Goal: Information Seeking & Learning: Learn about a topic

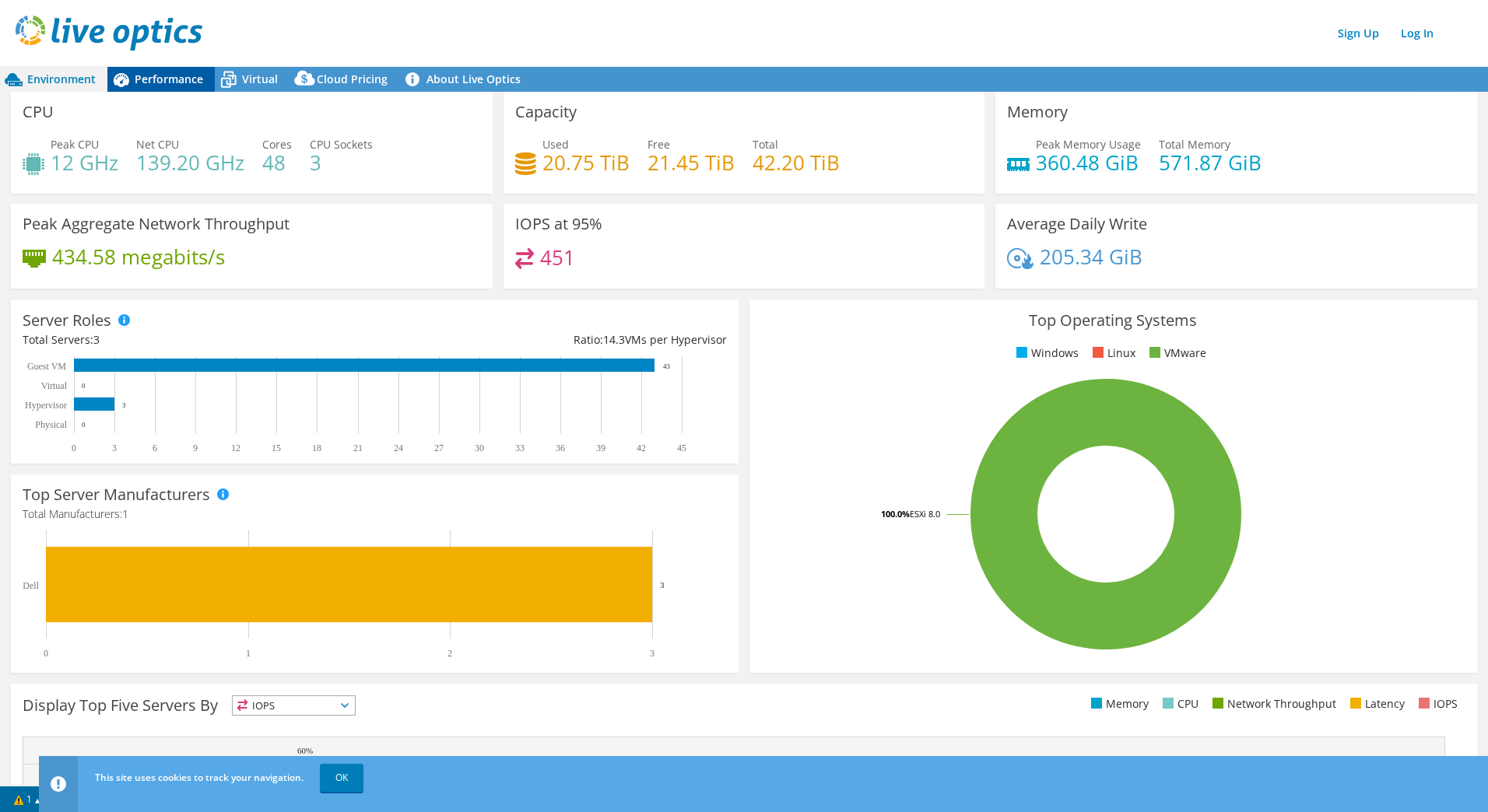
click at [134, 74] on span "Performance" at bounding box center [169, 79] width 69 height 15
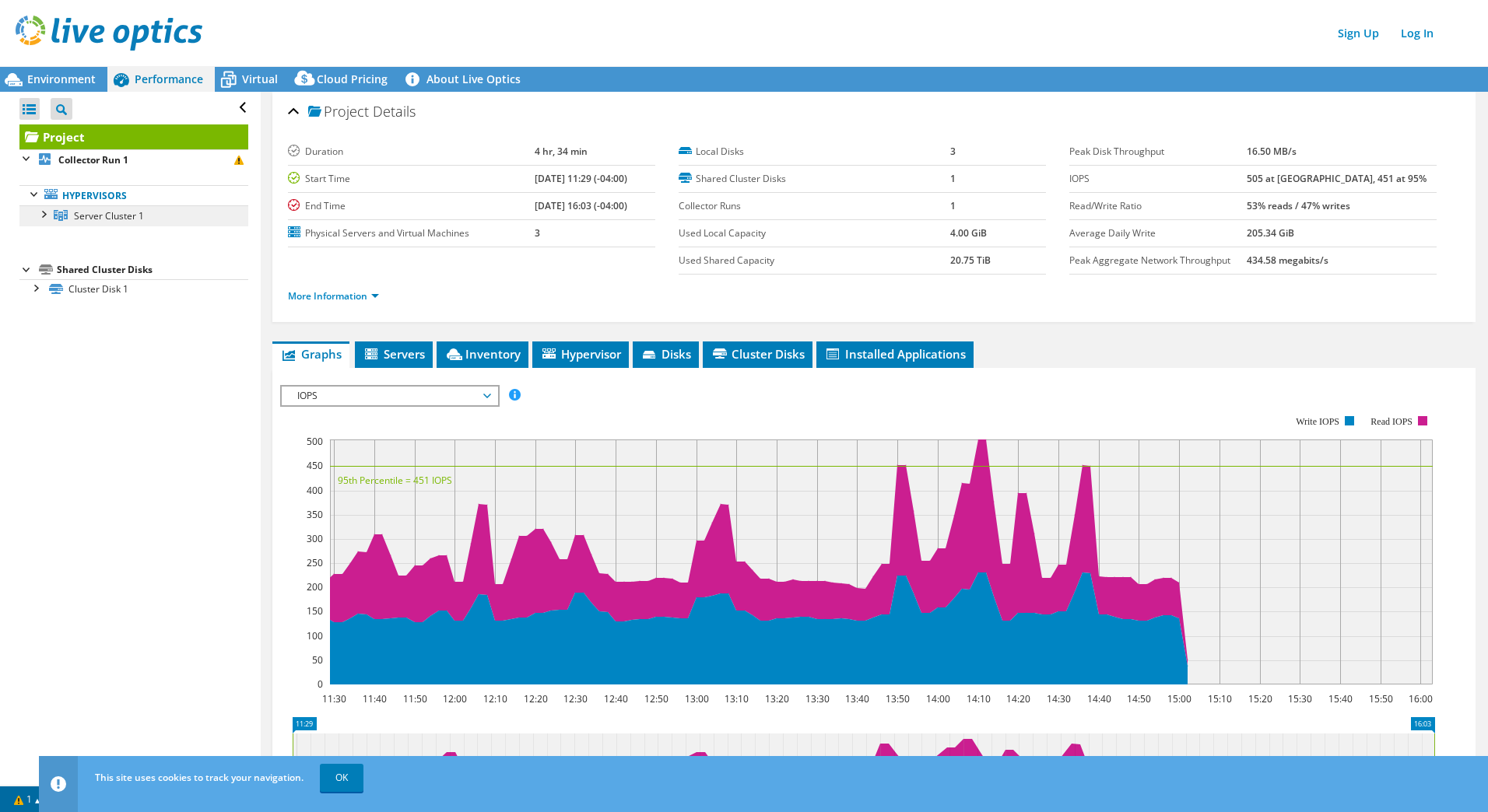
click at [86, 212] on span "Server Cluster 1" at bounding box center [108, 215] width 70 height 13
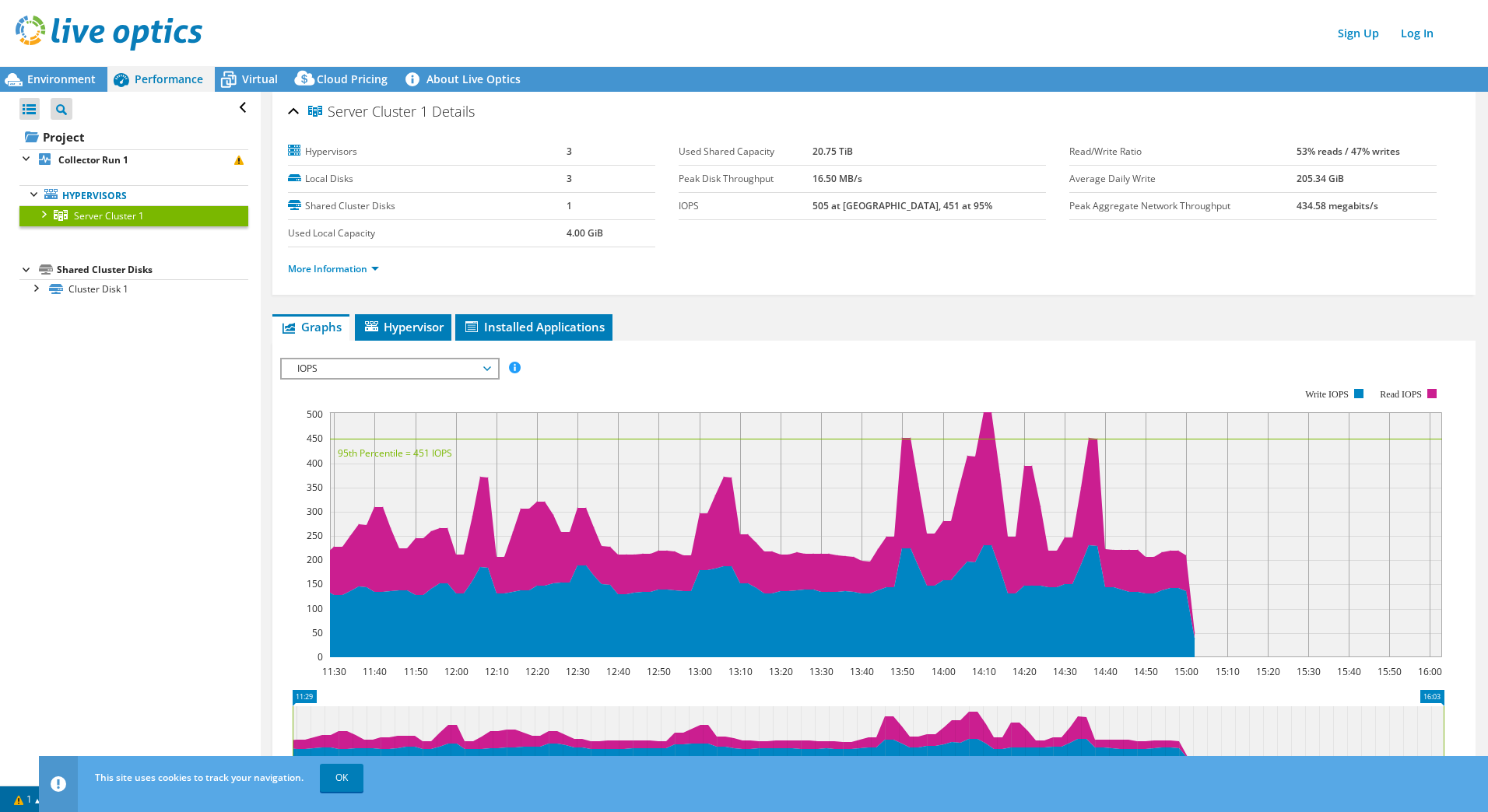
click at [43, 214] on div at bounding box center [43, 213] width 16 height 16
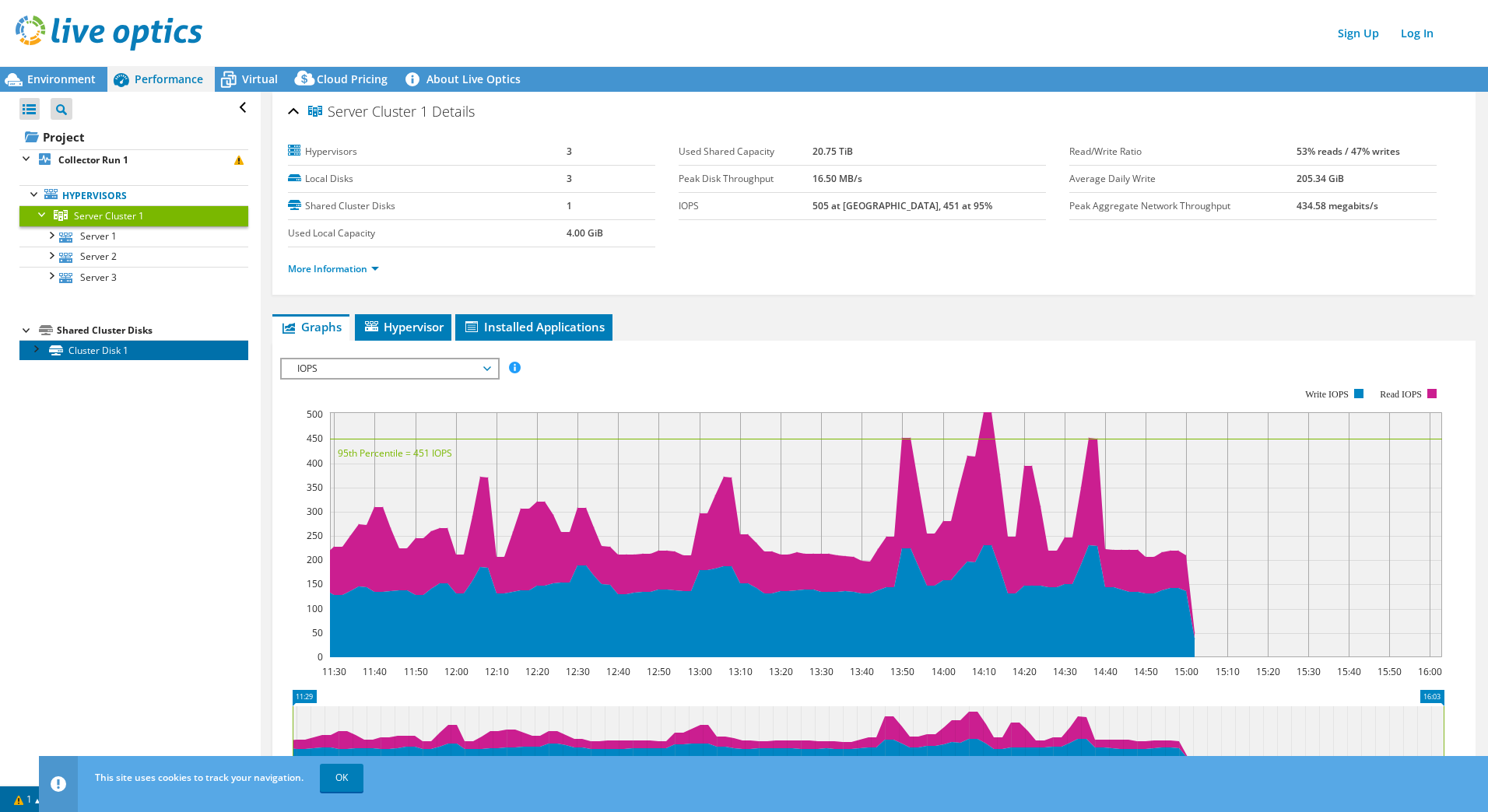
click at [32, 360] on link "Cluster Disk 1" at bounding box center [134, 350] width 229 height 20
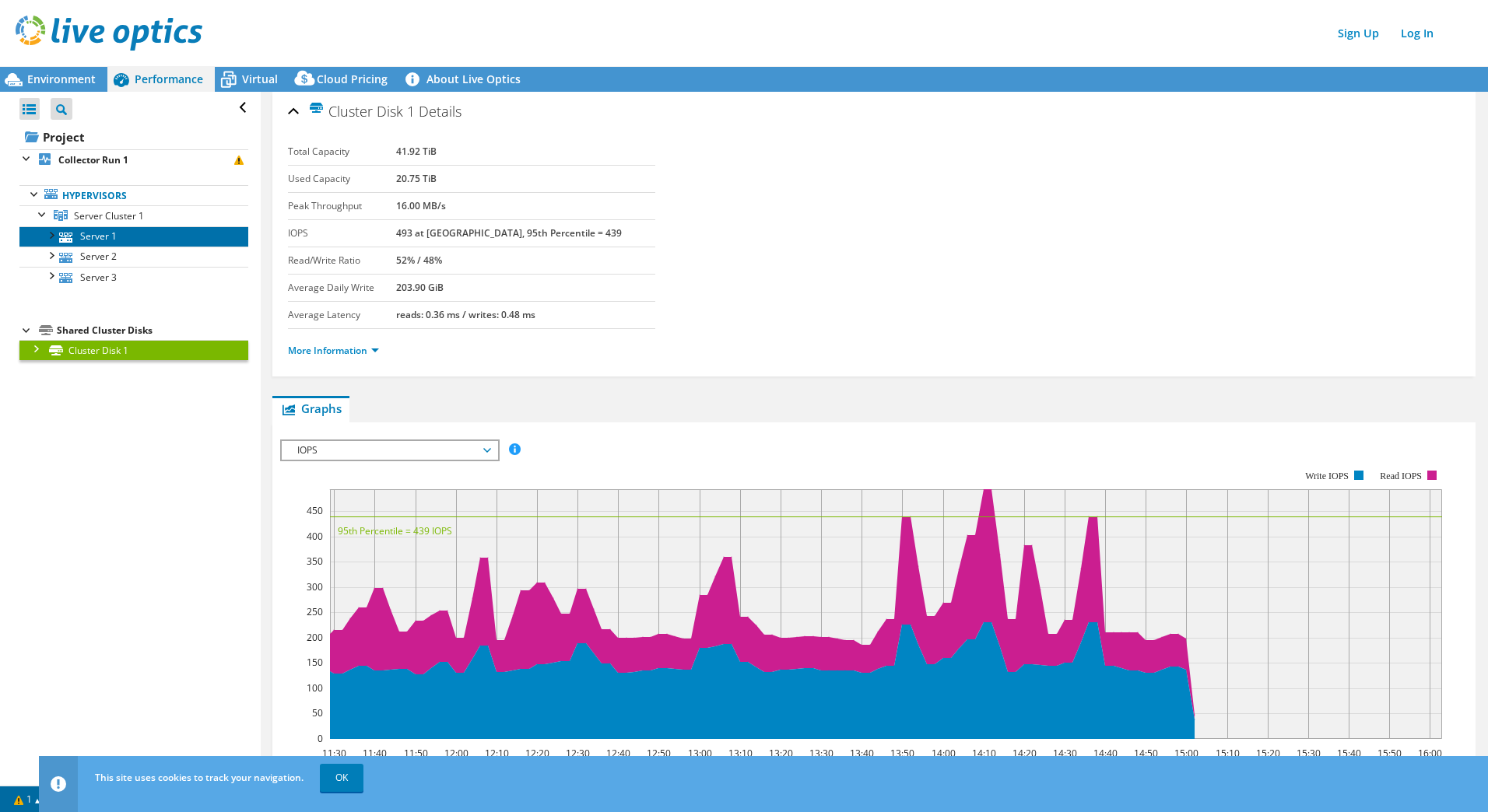
click at [125, 236] on link "Server 1" at bounding box center [134, 236] width 229 height 20
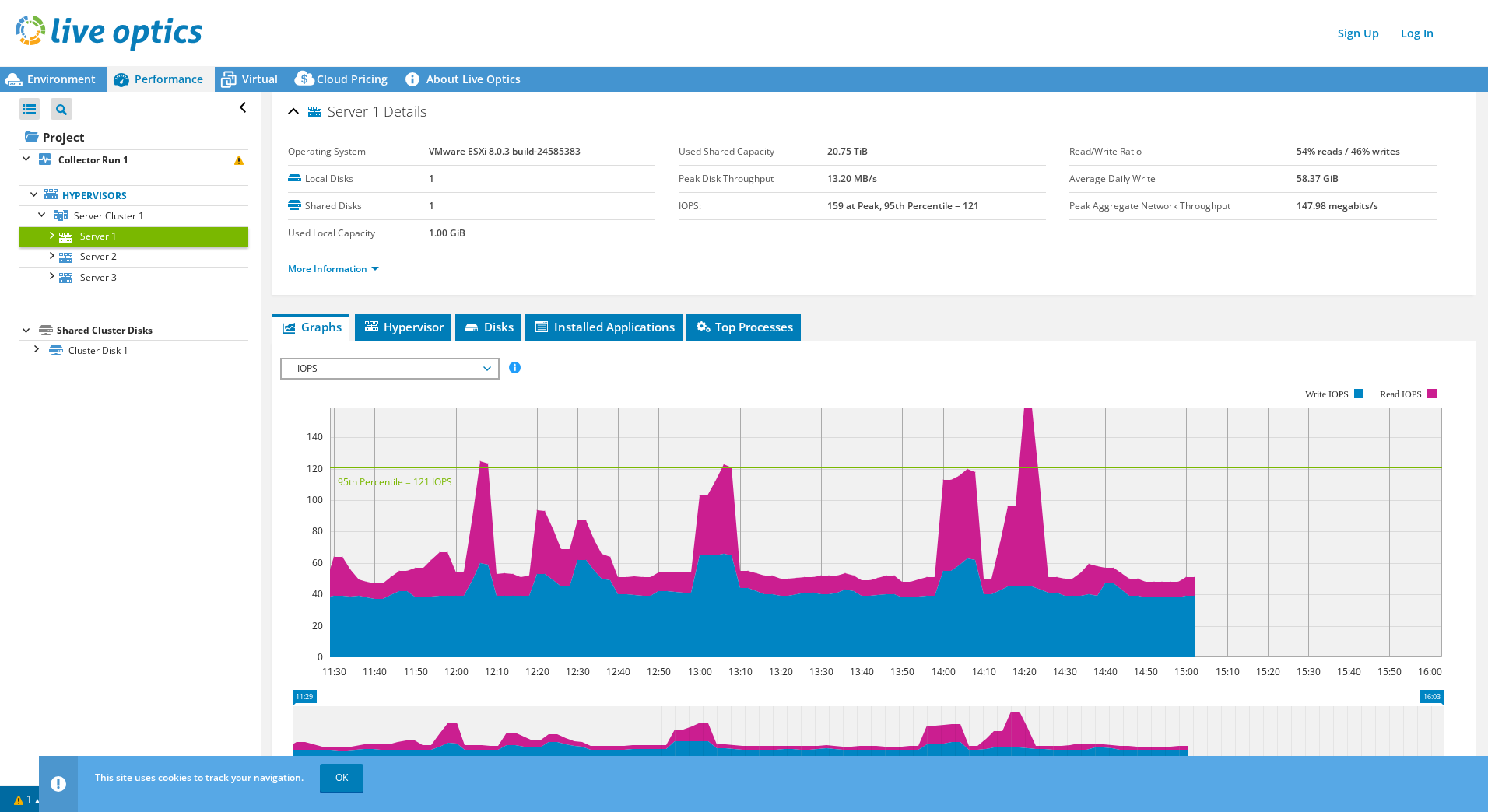
click at [50, 242] on link "Server 1" at bounding box center [134, 236] width 229 height 20
click at [332, 374] on span "IOPS" at bounding box center [389, 369] width 200 height 19
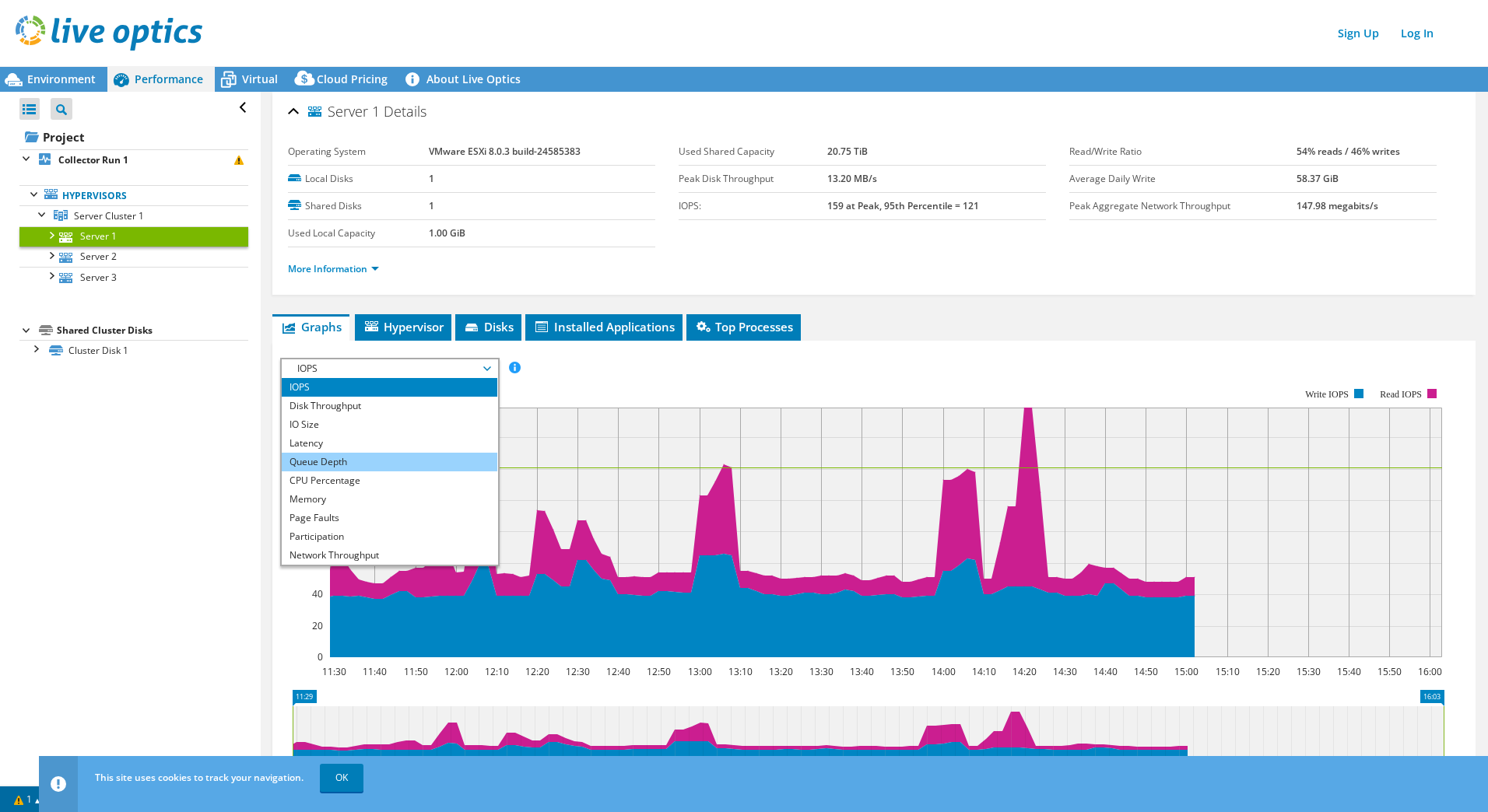
click at [324, 471] on li "Queue Depth" at bounding box center [389, 462] width 215 height 19
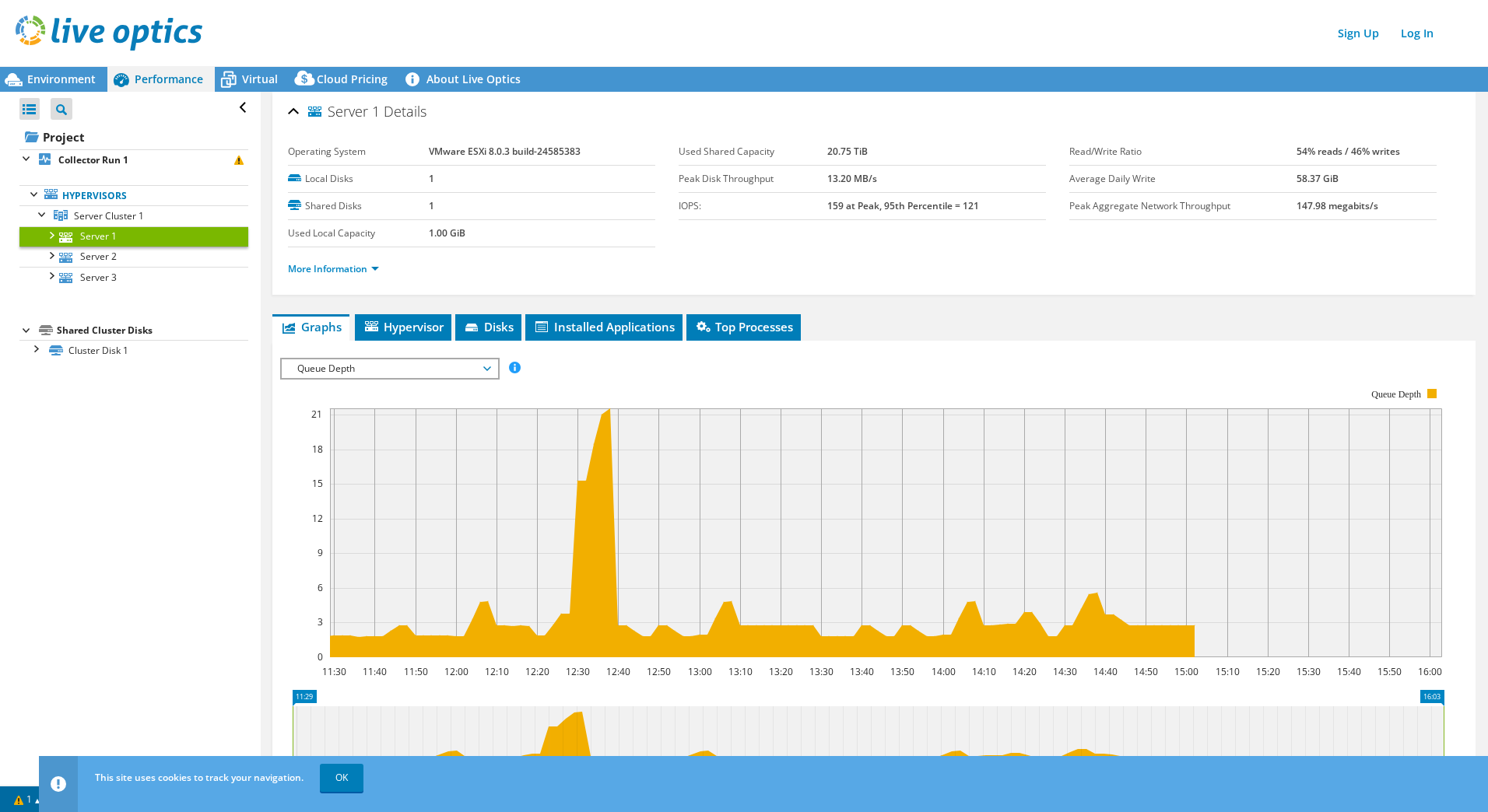
click at [343, 372] on span "Queue Depth" at bounding box center [389, 369] width 200 height 19
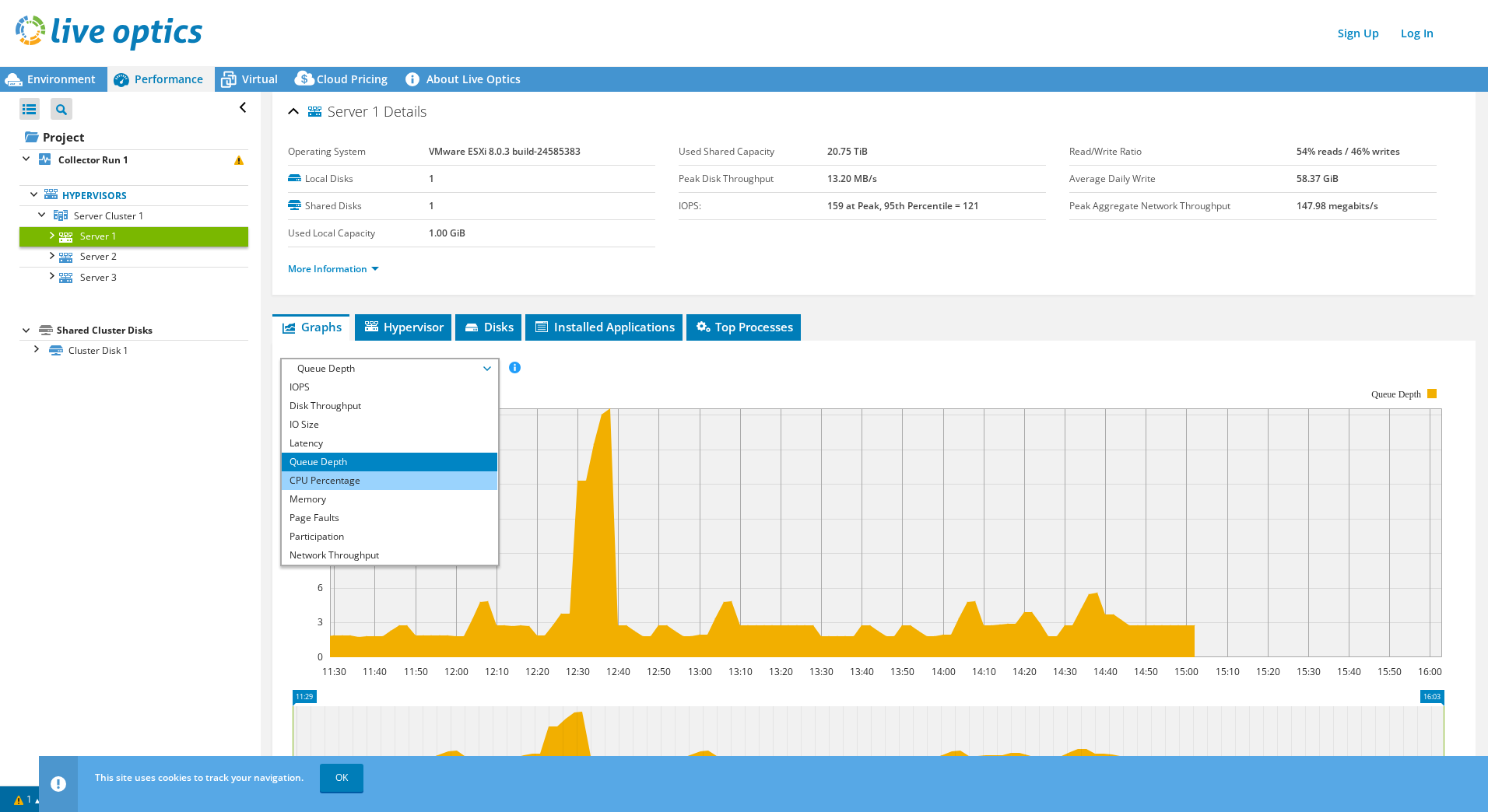
click at [331, 479] on li "CPU Percentage" at bounding box center [389, 481] width 215 height 19
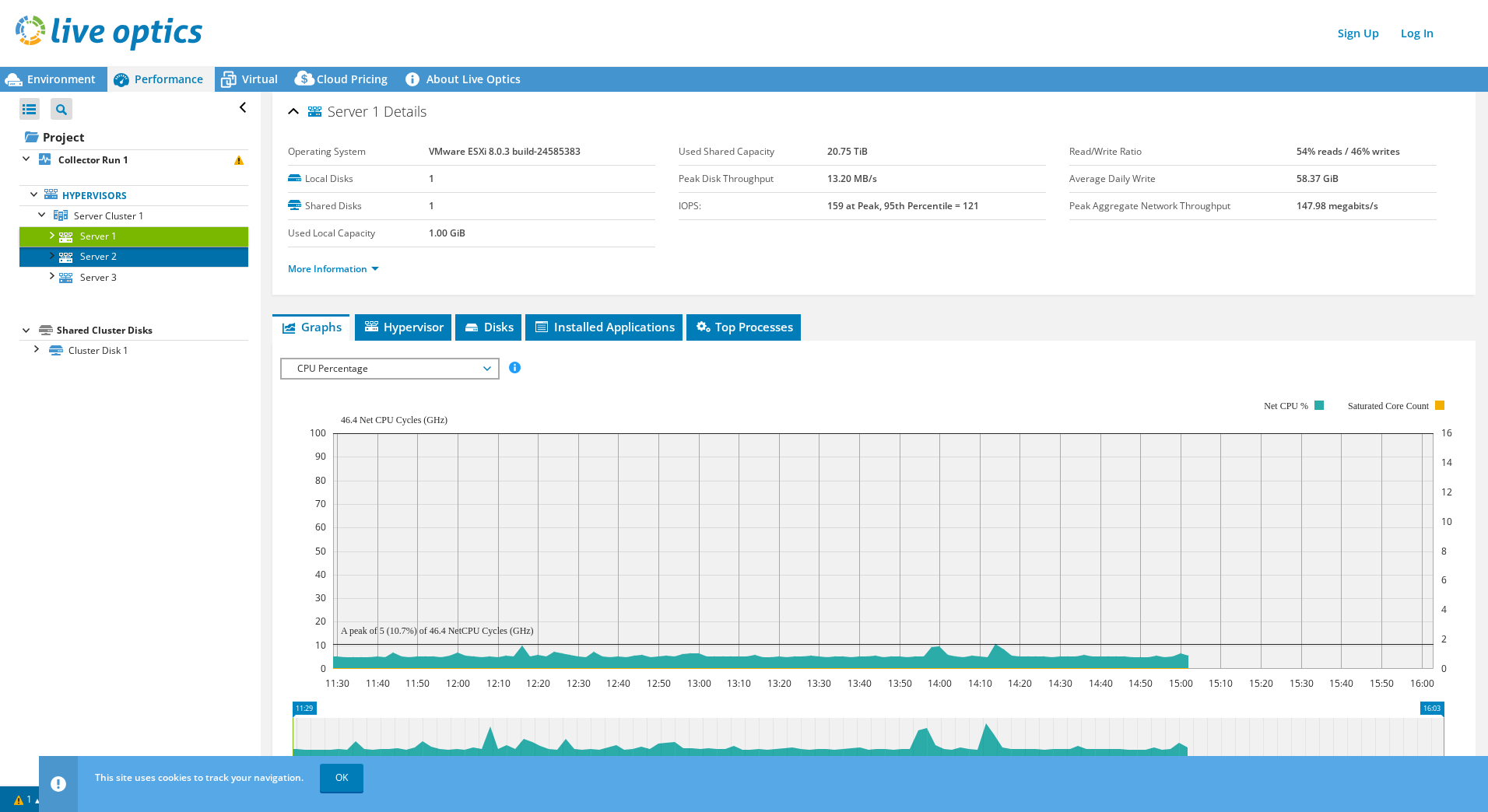
click at [107, 255] on link "Server 2" at bounding box center [134, 256] width 229 height 20
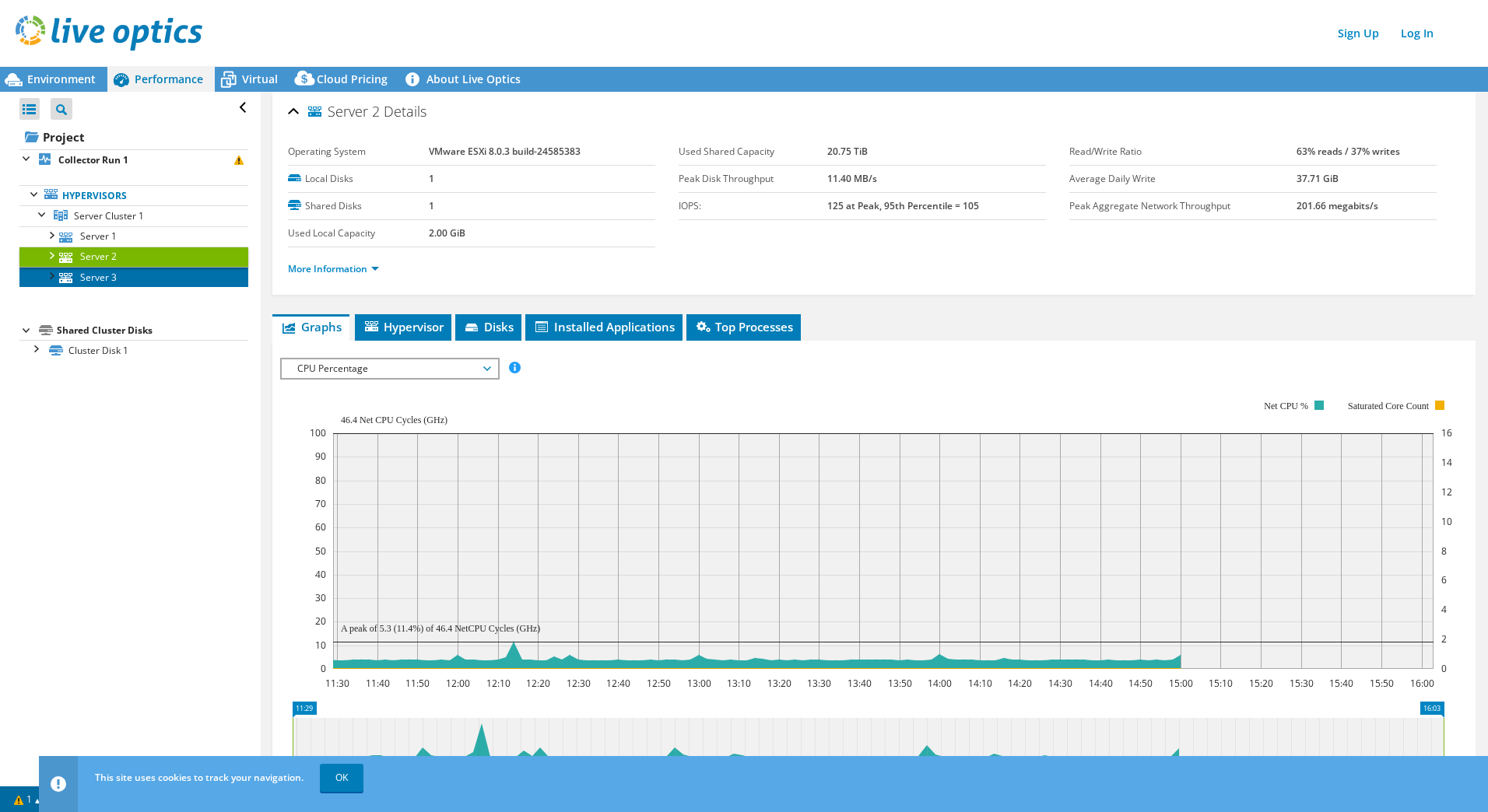
click at [102, 277] on link "Server 3" at bounding box center [134, 277] width 229 height 20
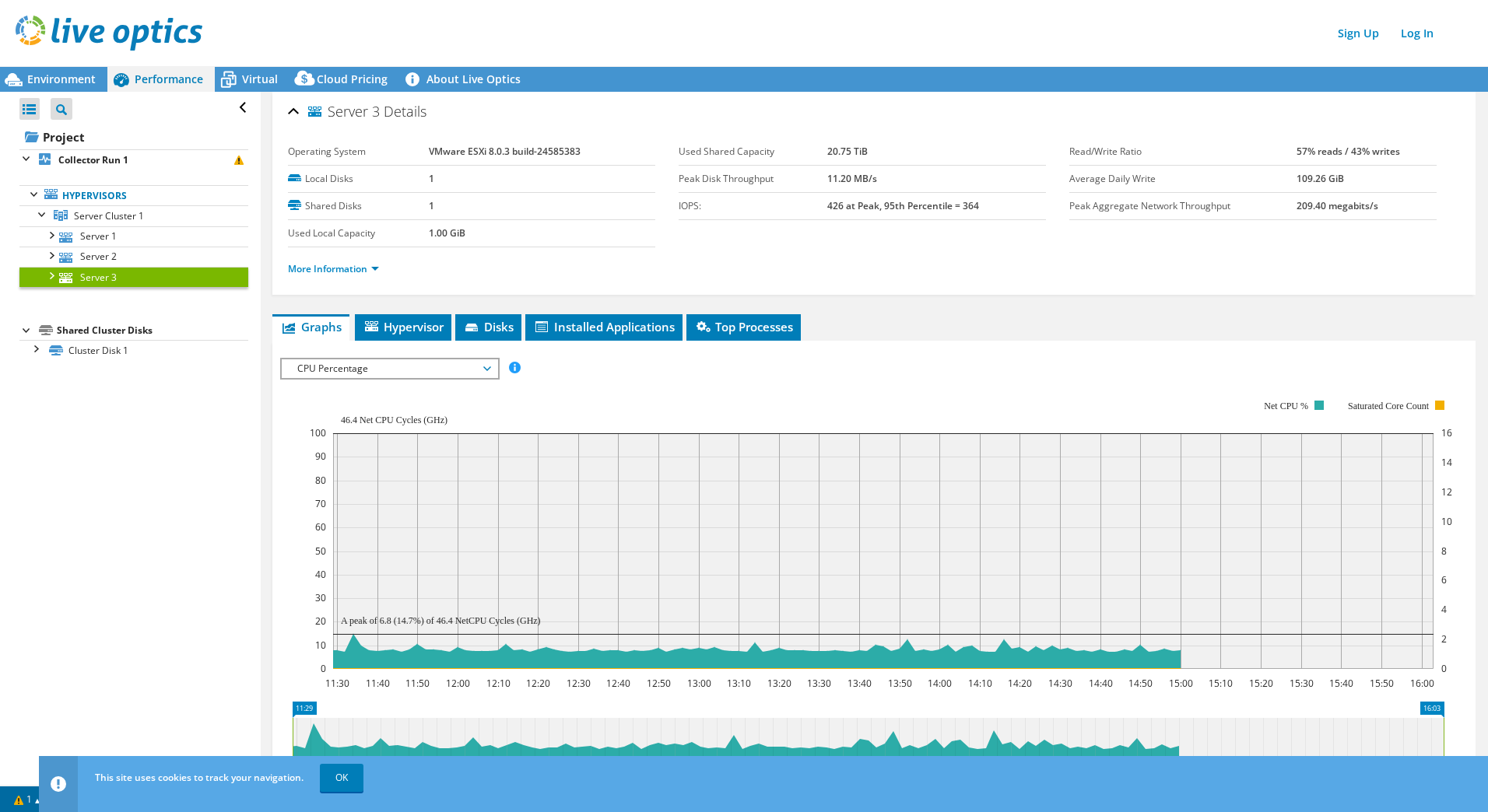
click at [110, 267] on link "Server 3" at bounding box center [134, 277] width 229 height 20
click at [112, 255] on link "Server 2" at bounding box center [134, 256] width 229 height 20
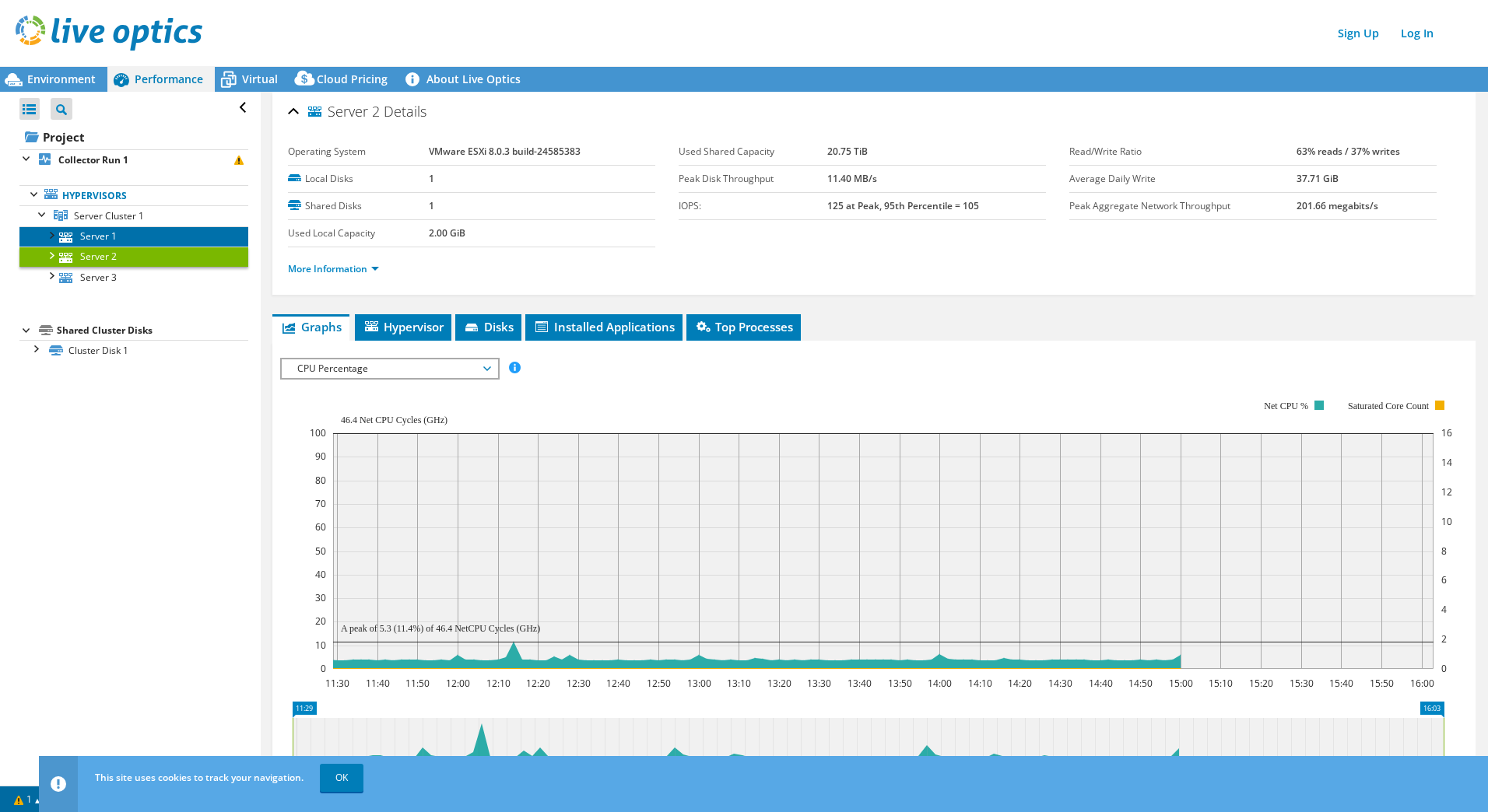
click at [109, 237] on link "Server 1" at bounding box center [134, 236] width 229 height 20
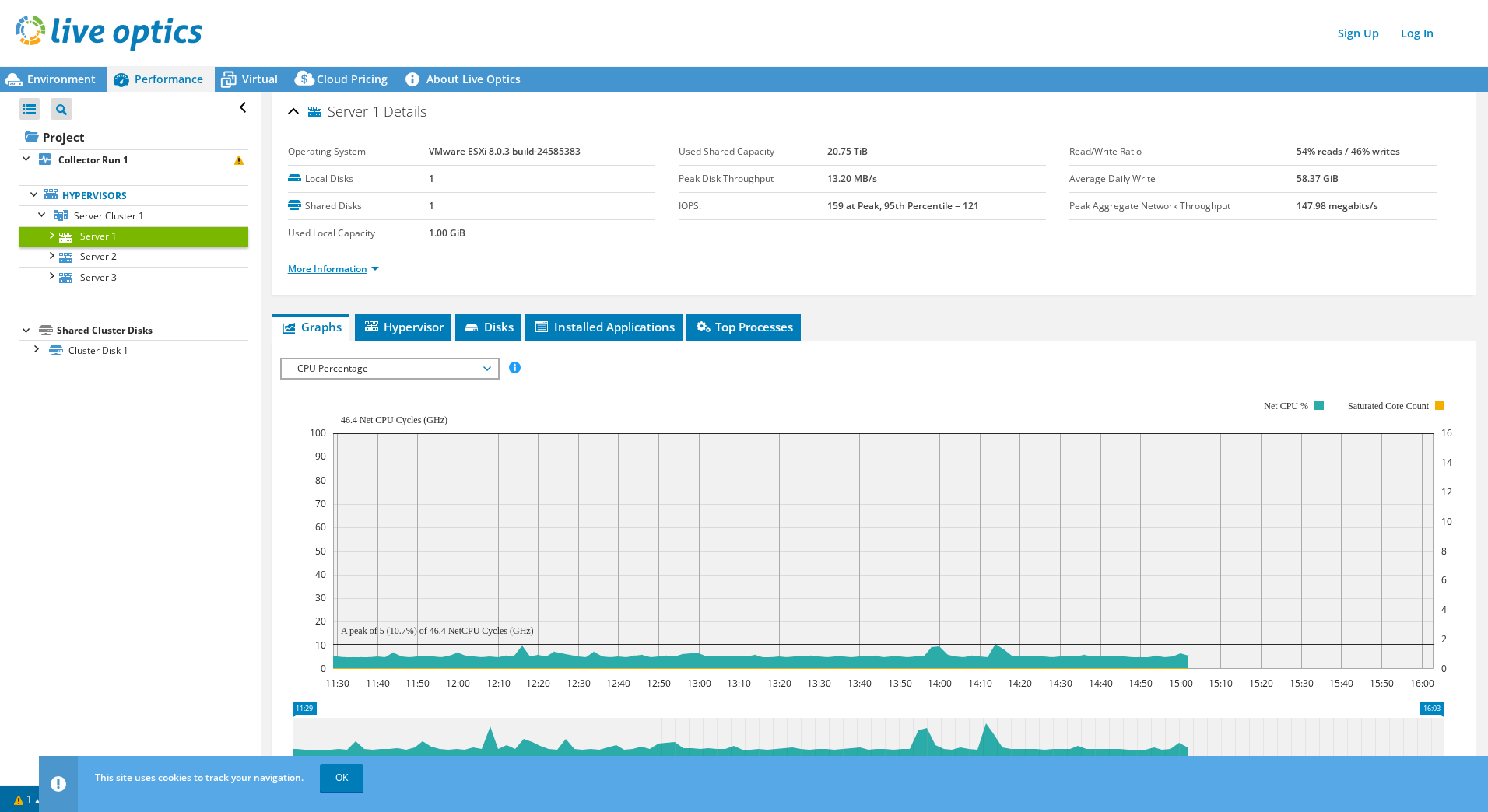
click at [329, 273] on link "More Information" at bounding box center [333, 269] width 91 height 13
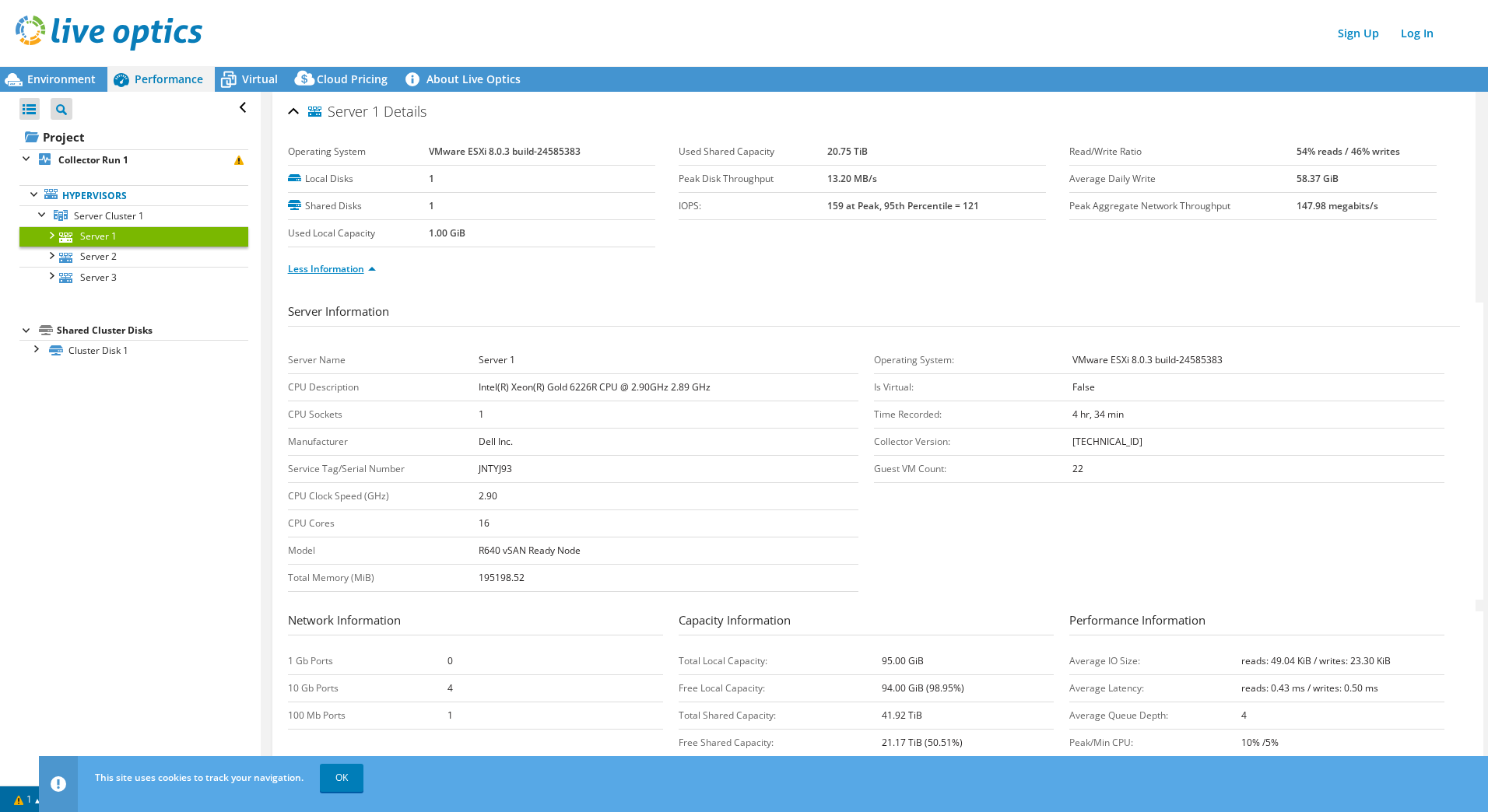
click at [323, 272] on link "Less Information" at bounding box center [331, 269] width 88 height 13
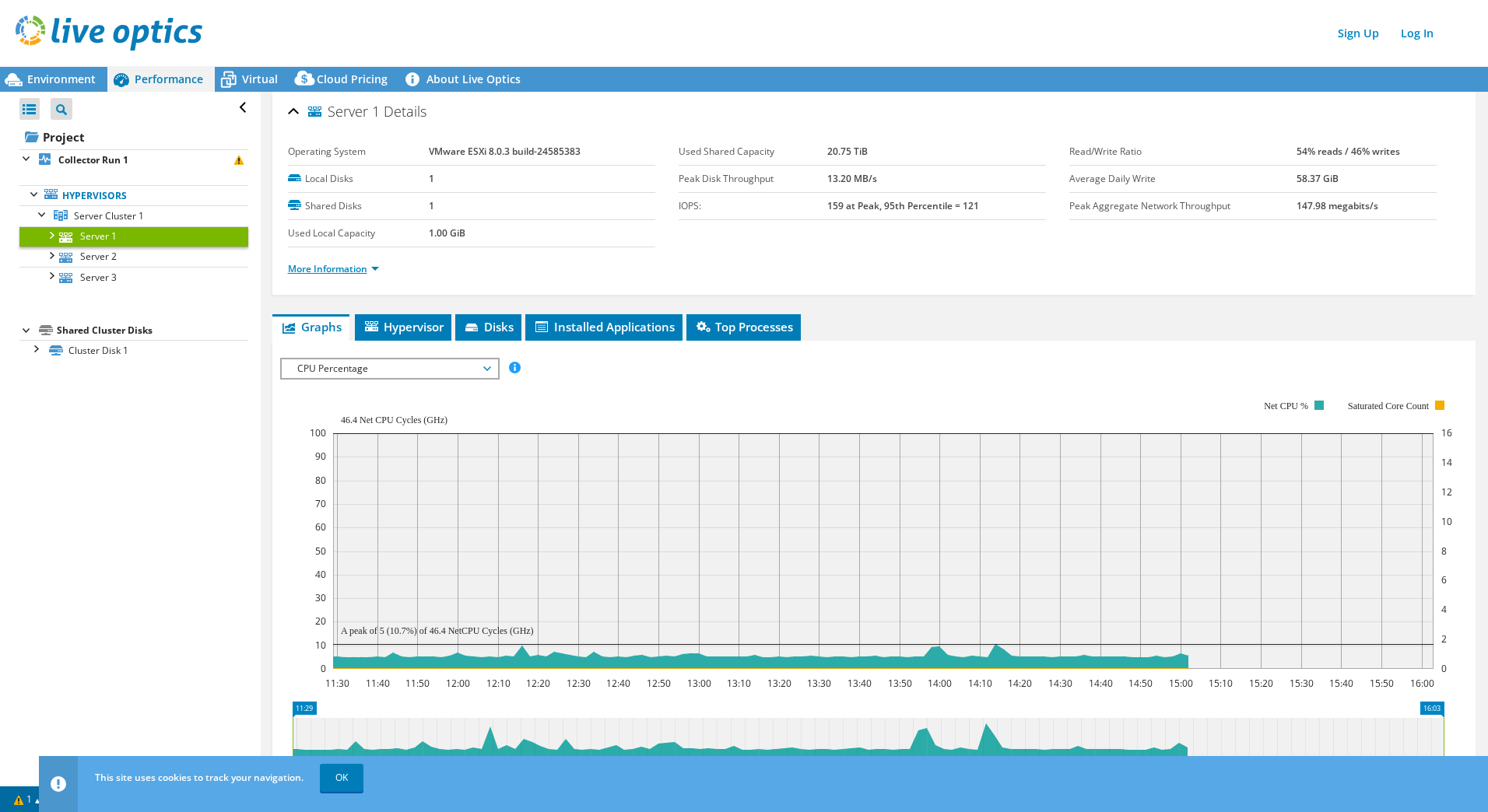
click at [333, 270] on link "More Information" at bounding box center [333, 269] width 91 height 13
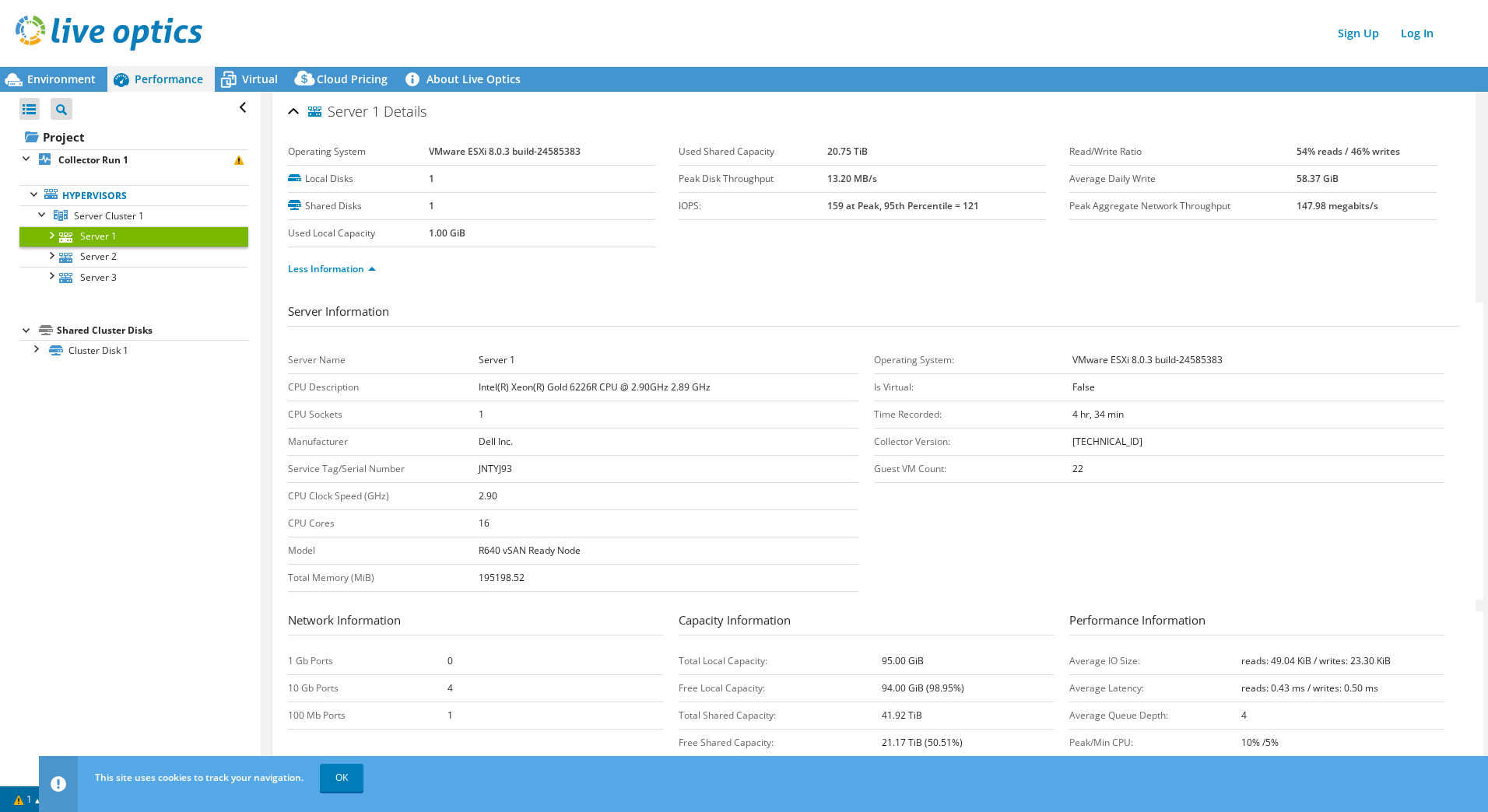
click at [619, 392] on b "Intel(R) Xeon(R) Gold 6226R CPU @ 2.90GHz 2.89 GHz" at bounding box center [594, 387] width 232 height 13
drag, startPoint x: 595, startPoint y: 388, endPoint x: 464, endPoint y: 386, distance: 131.0
click at [464, 386] on tr "CPU Description Intel(R) Xeon(R) Gold 6226R CPU @ 2.90GHz 2.89 GHz" at bounding box center [573, 388] width 570 height 27
copy tr "Intel(R) Xeon(R) Gold 6226R"
click at [105, 258] on link "Server 2" at bounding box center [134, 256] width 229 height 20
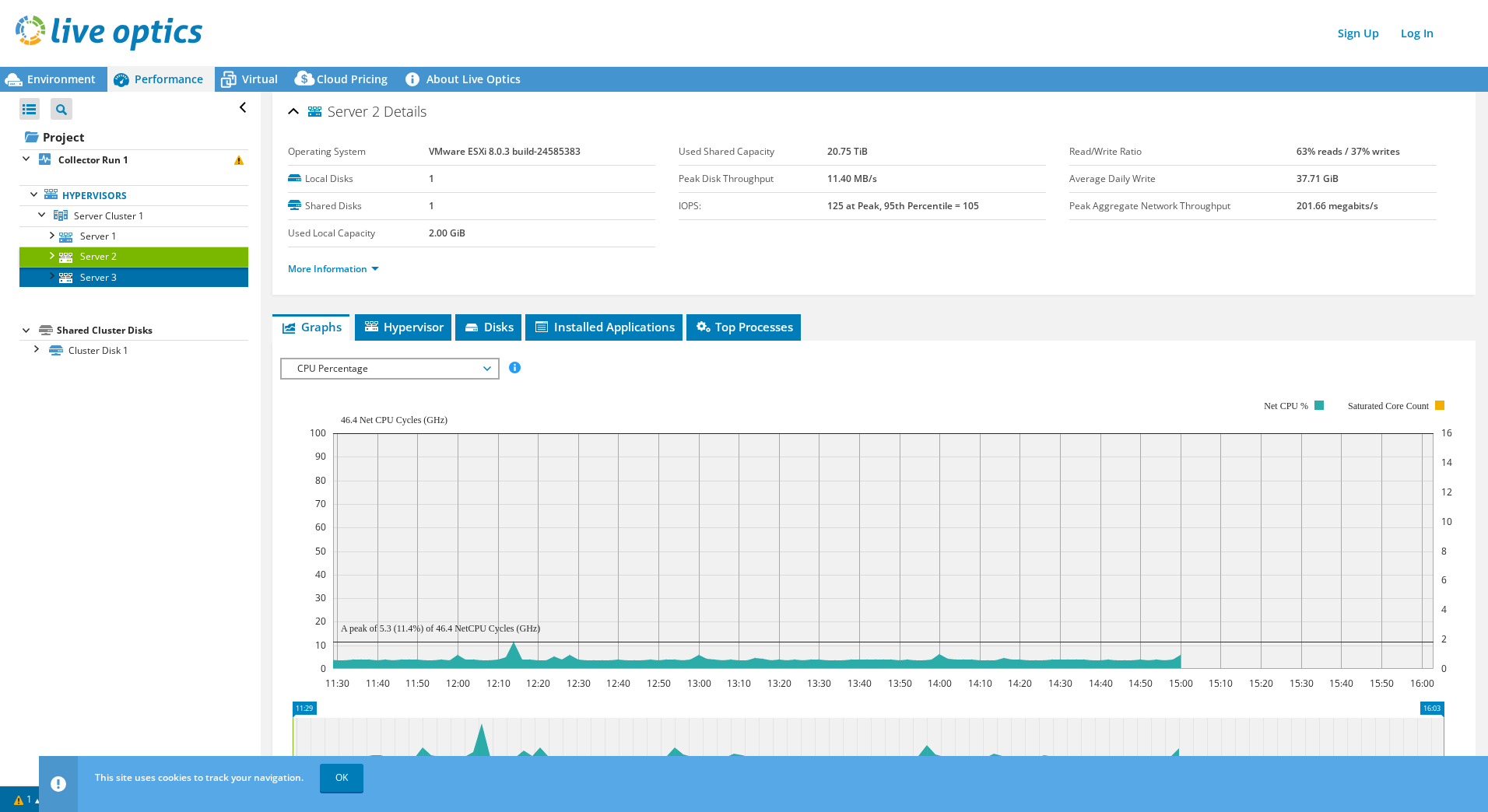
click at [105, 270] on link "Server 3" at bounding box center [134, 277] width 229 height 20
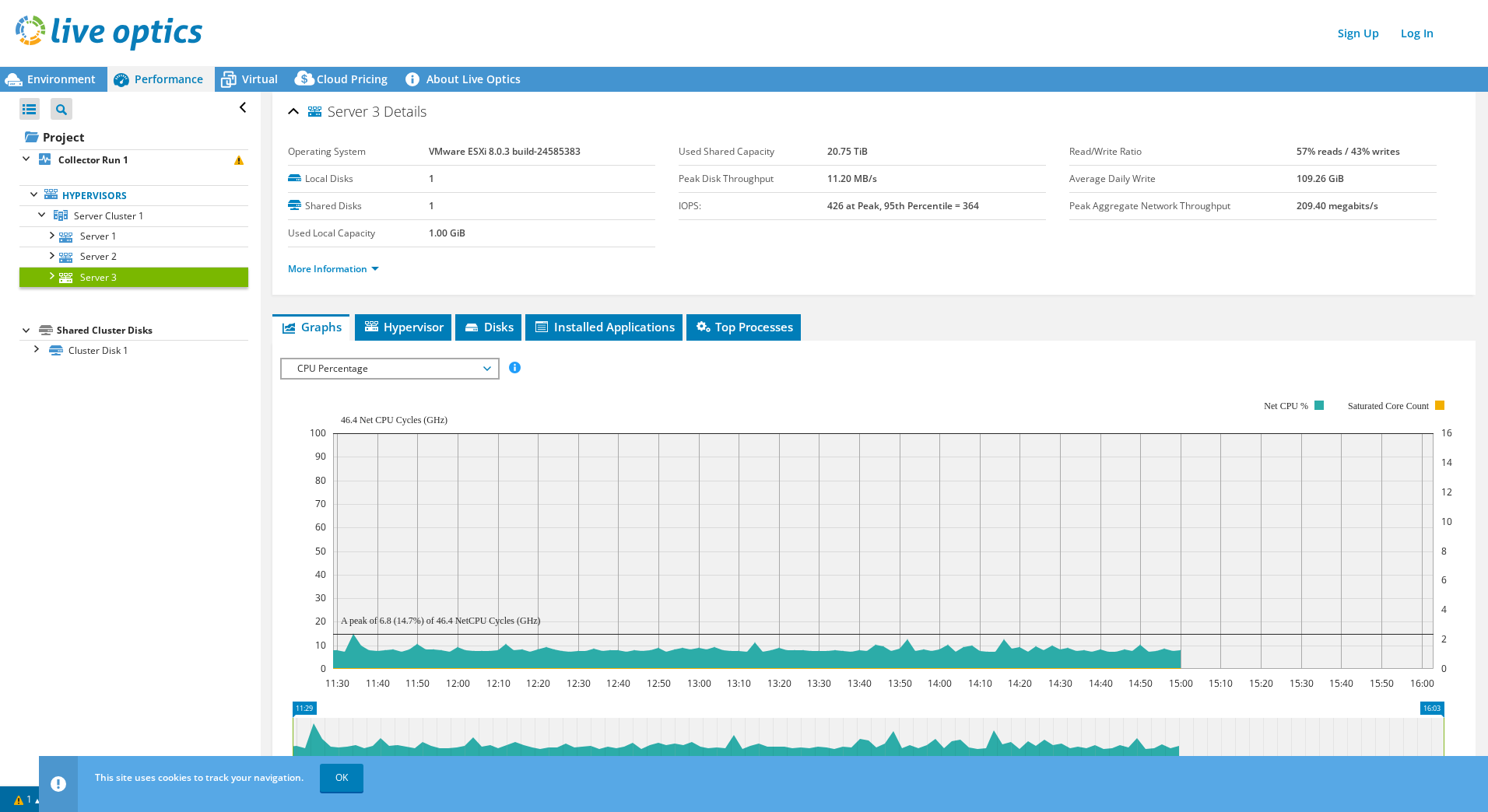
click at [358, 379] on rect at bounding box center [881, 534] width 1142 height 311
click at [360, 375] on span "CPU Percentage" at bounding box center [389, 369] width 200 height 19
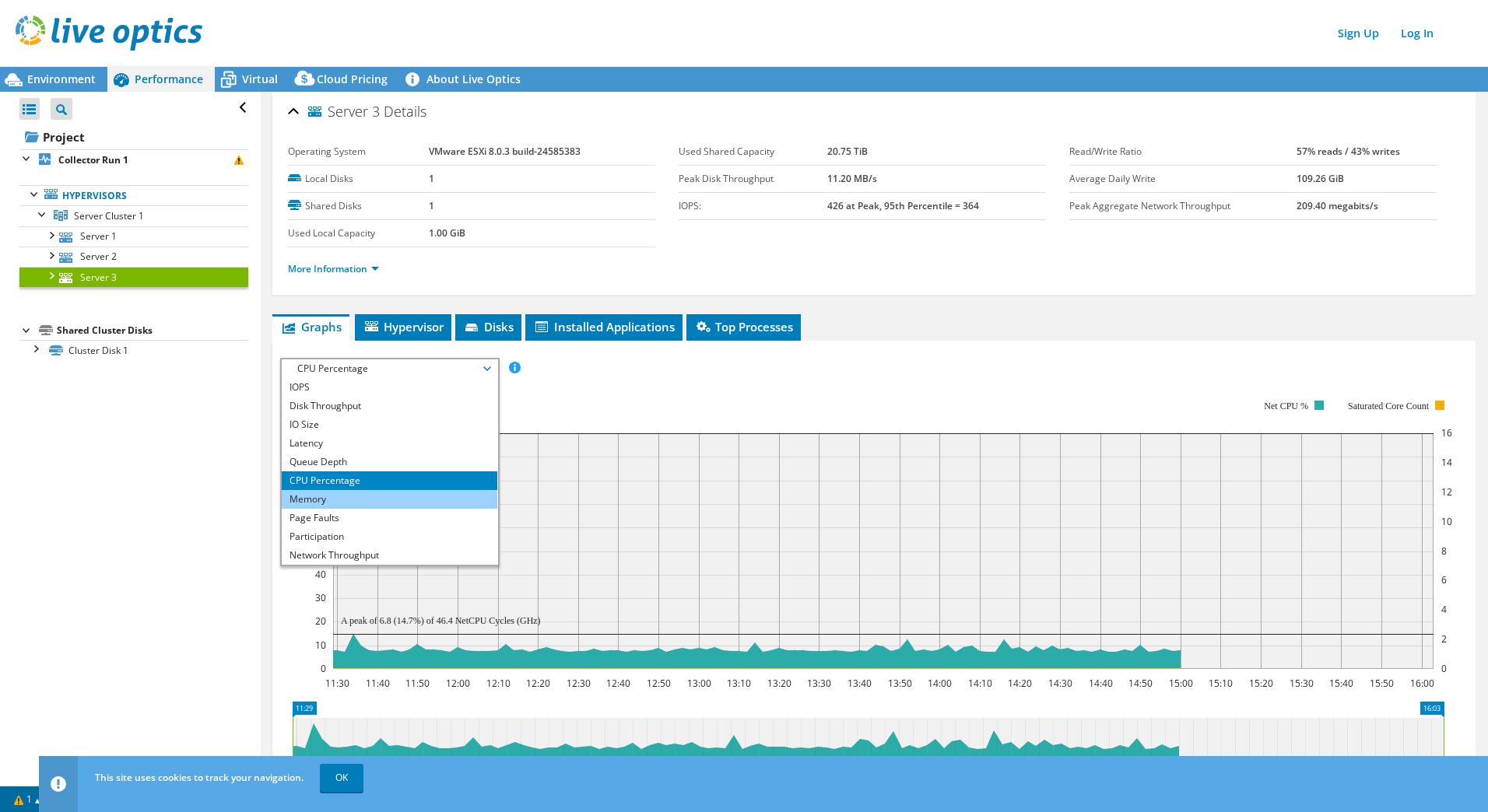
click at [348, 499] on li "Memory" at bounding box center [389, 499] width 215 height 19
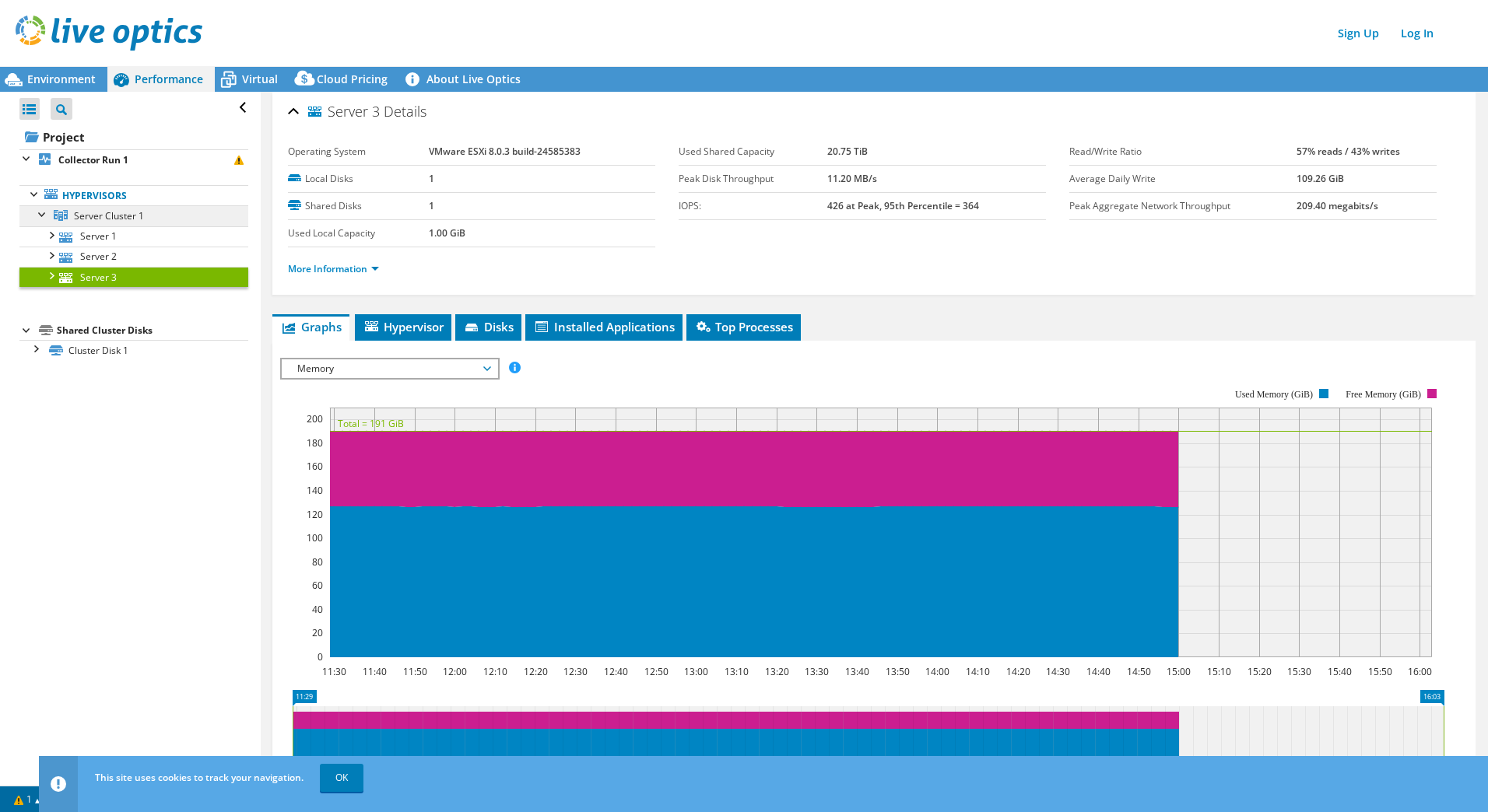
click at [119, 216] on span "Server Cluster 1" at bounding box center [108, 215] width 70 height 13
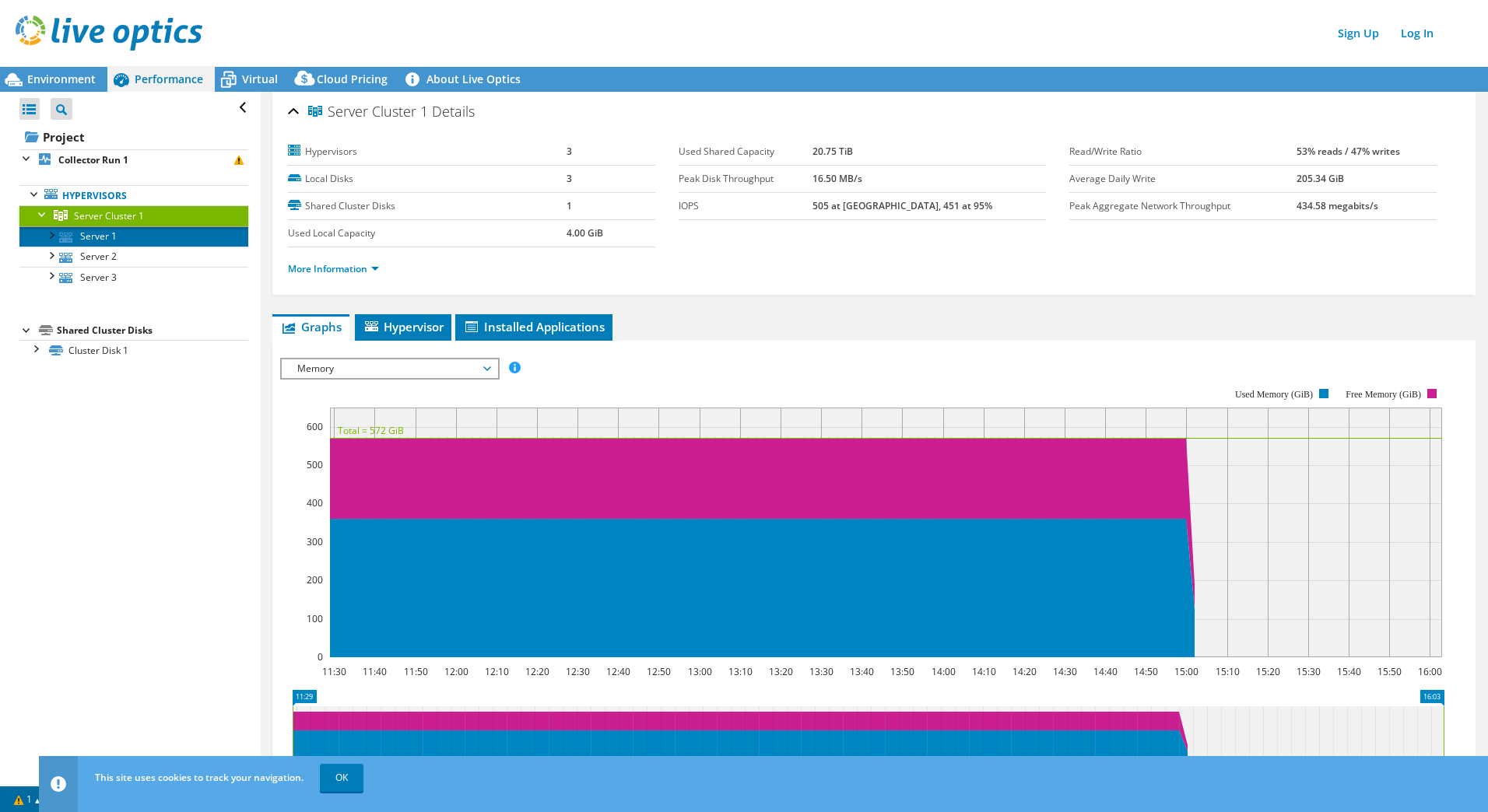
click at [76, 238] on link "Server 1" at bounding box center [134, 236] width 229 height 20
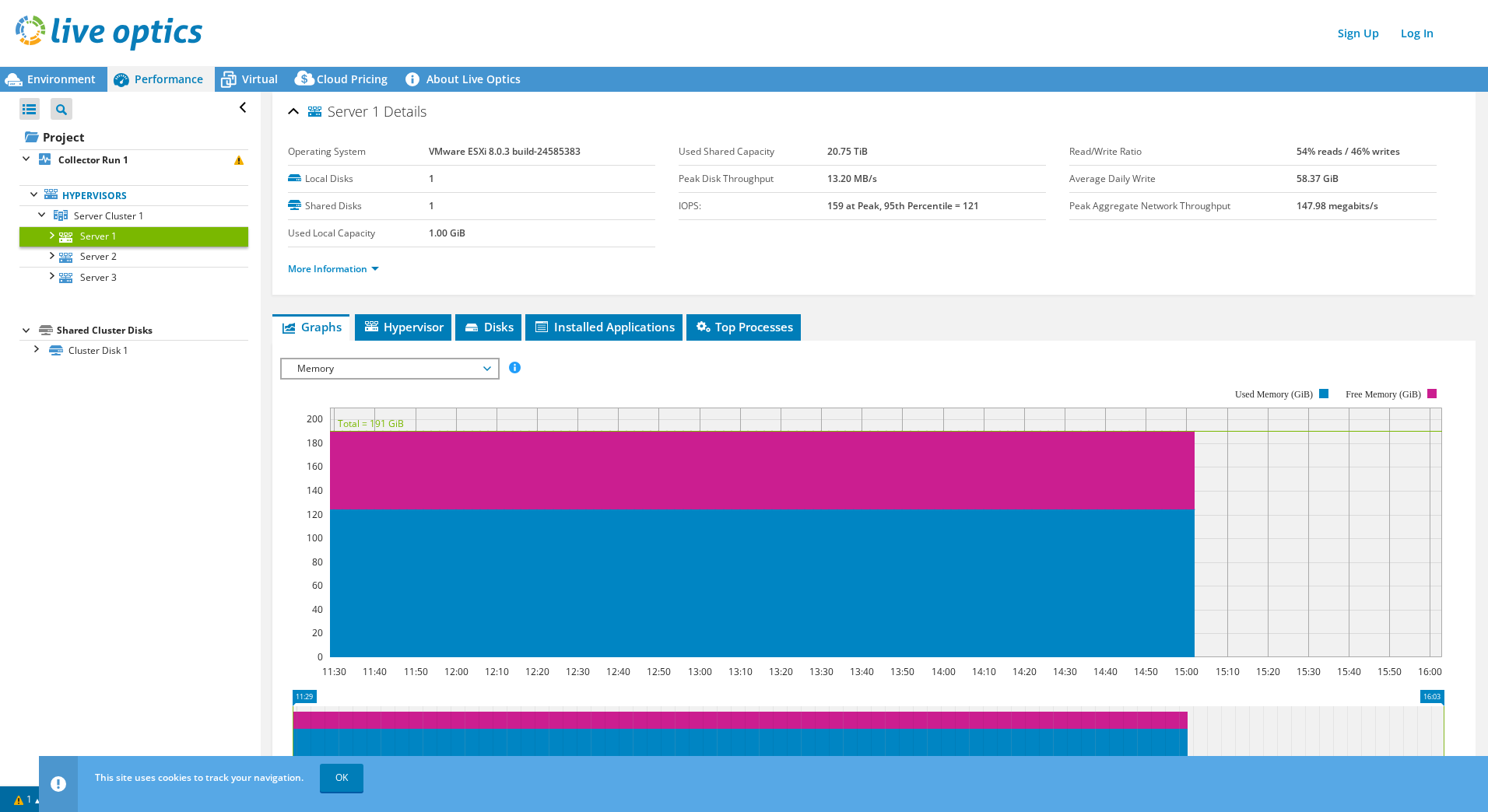
click at [343, 367] on span "Memory" at bounding box center [389, 369] width 200 height 19
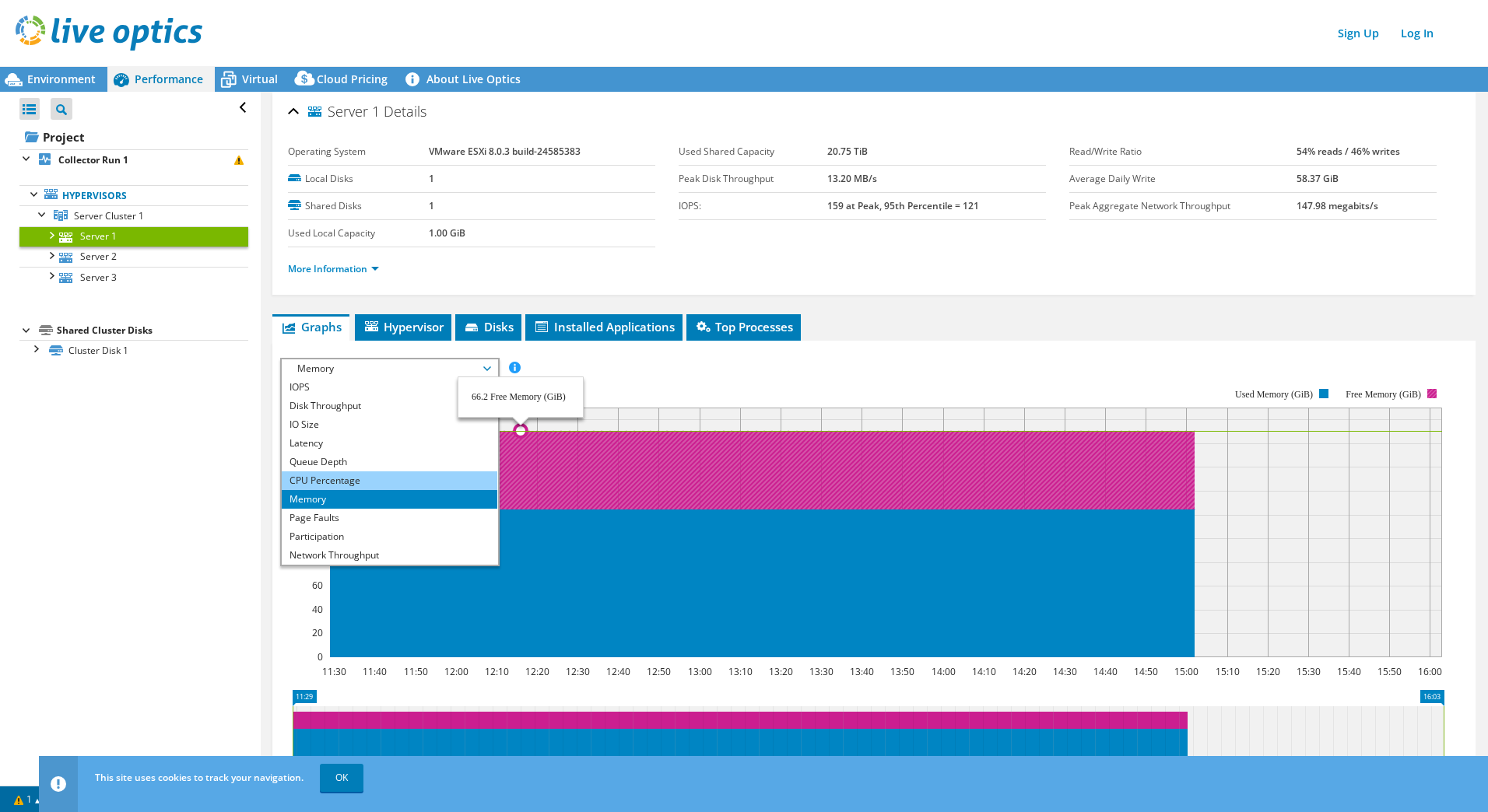
click at [364, 483] on li "CPU Percentage" at bounding box center [389, 481] width 215 height 19
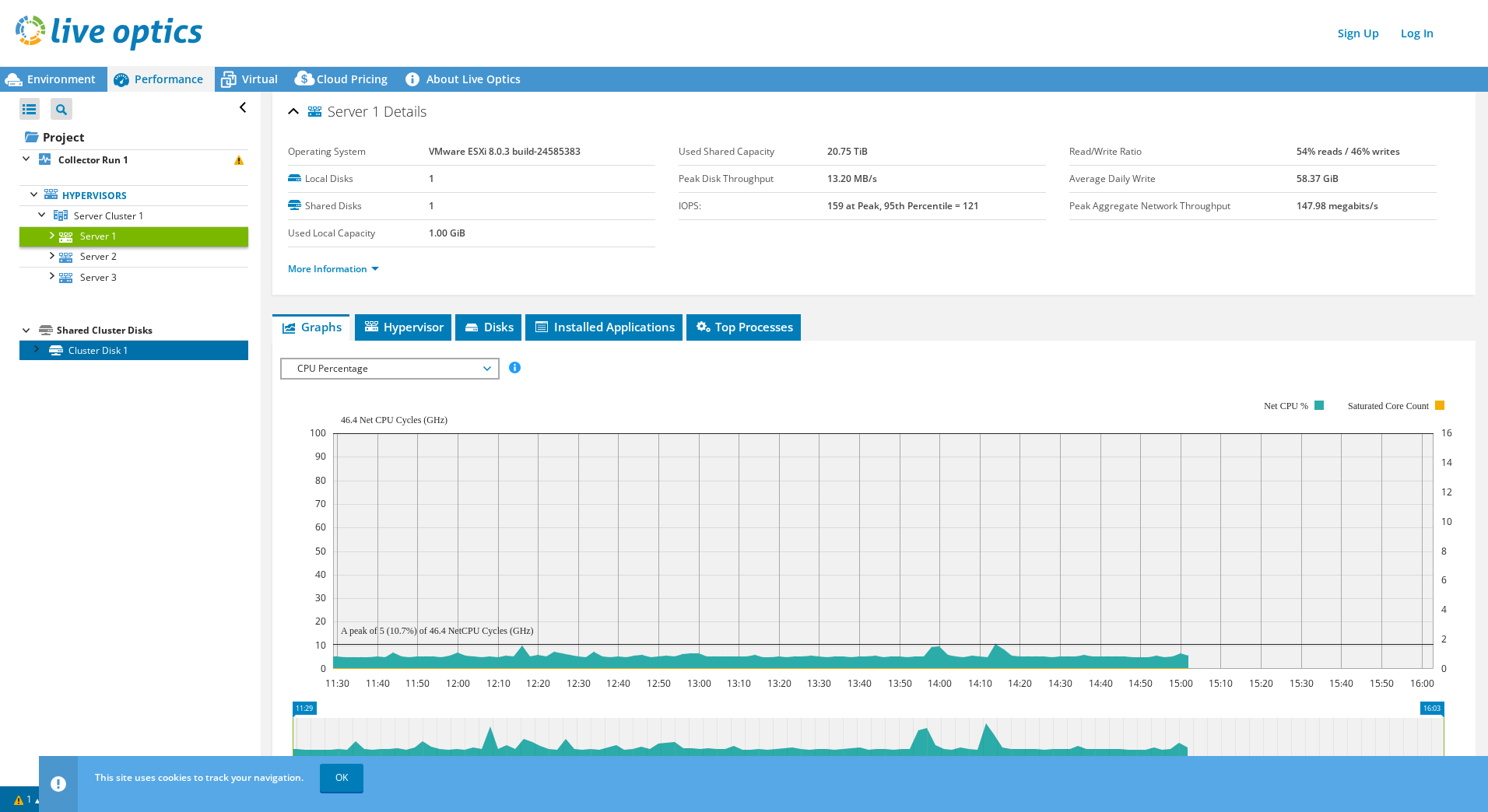
click at [88, 350] on link "Cluster Disk 1" at bounding box center [134, 350] width 229 height 20
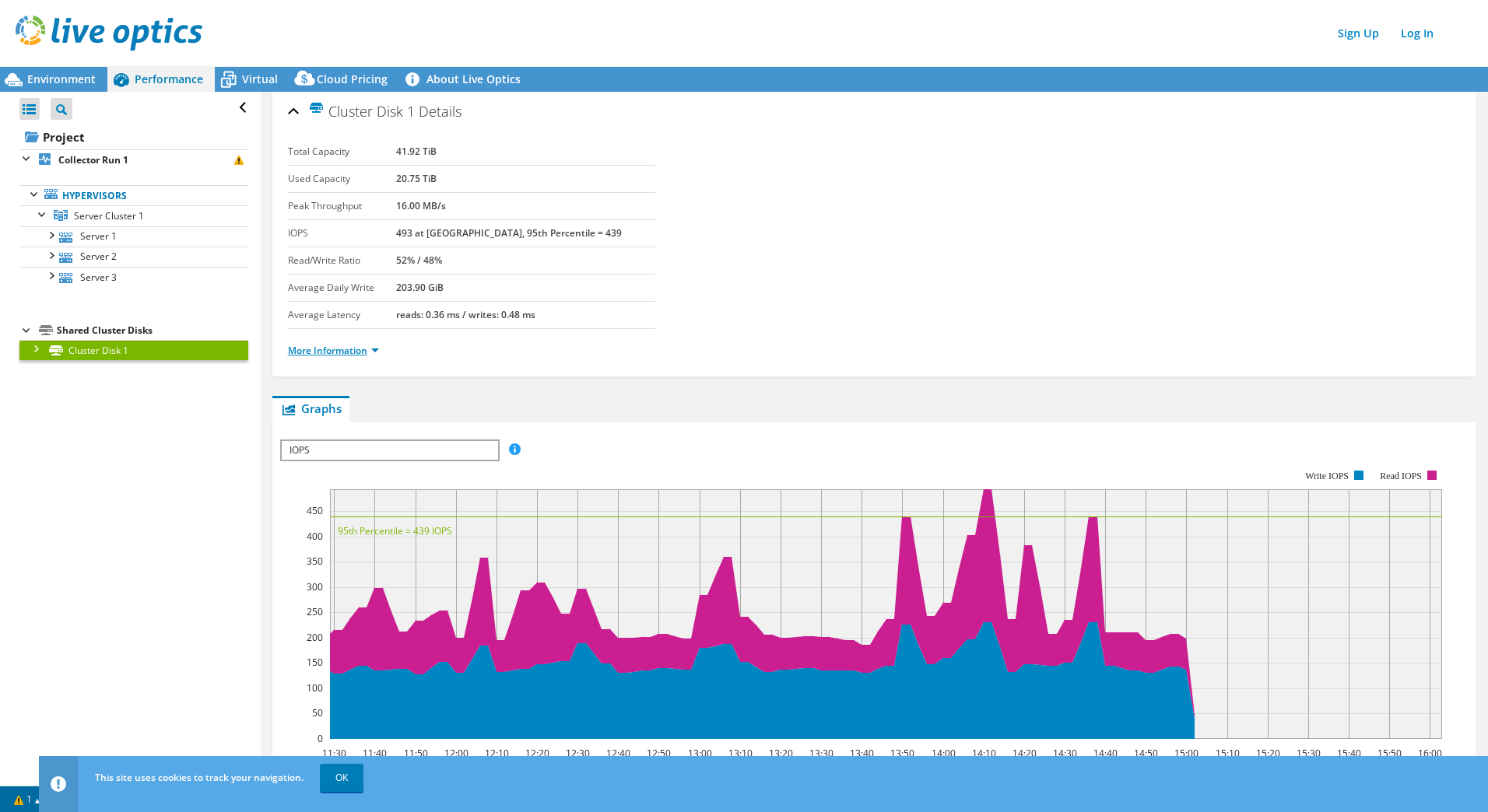
click at [373, 356] on link "More Information" at bounding box center [333, 351] width 91 height 13
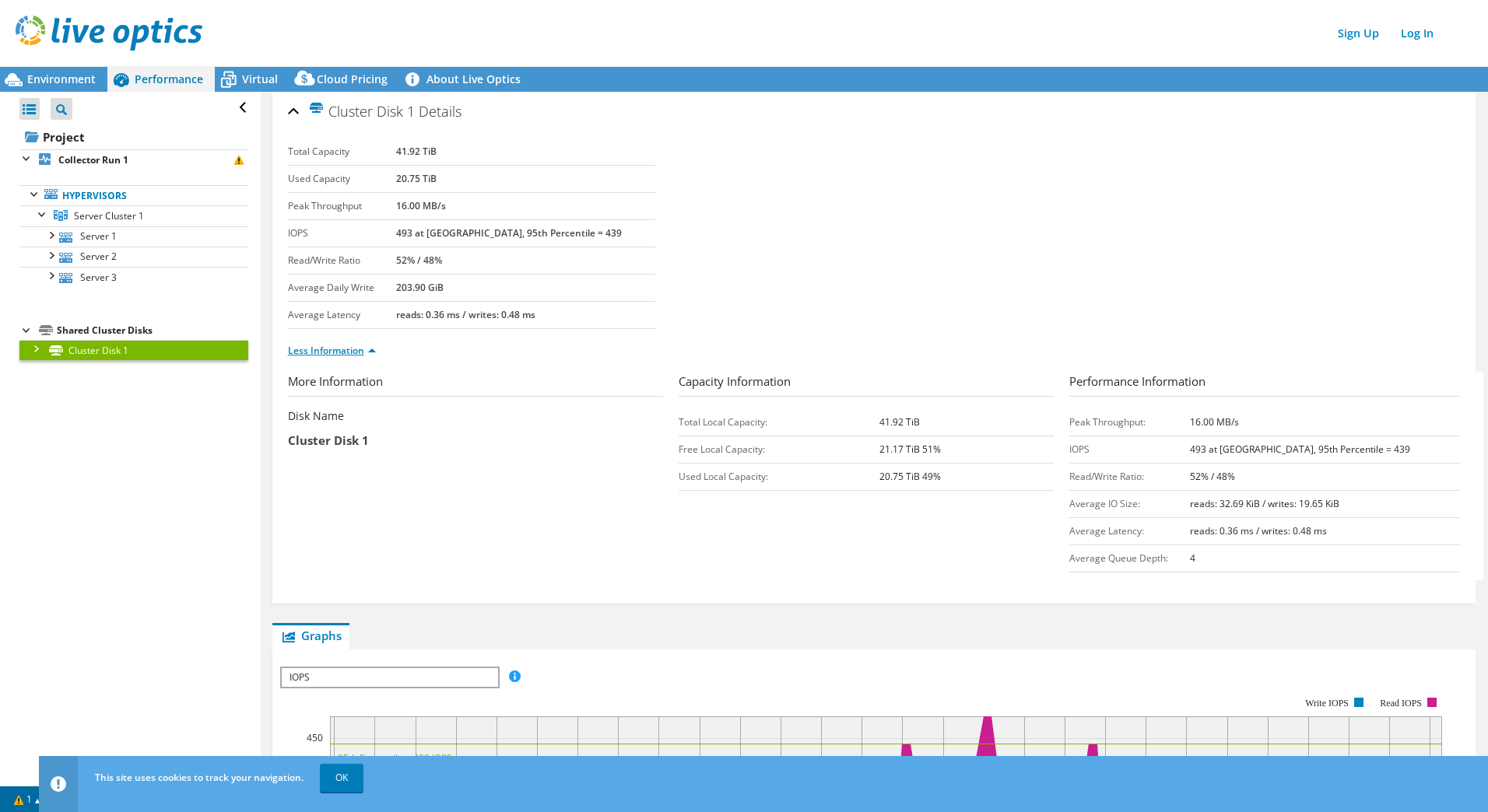
click at [373, 356] on link "Less Information" at bounding box center [331, 351] width 88 height 13
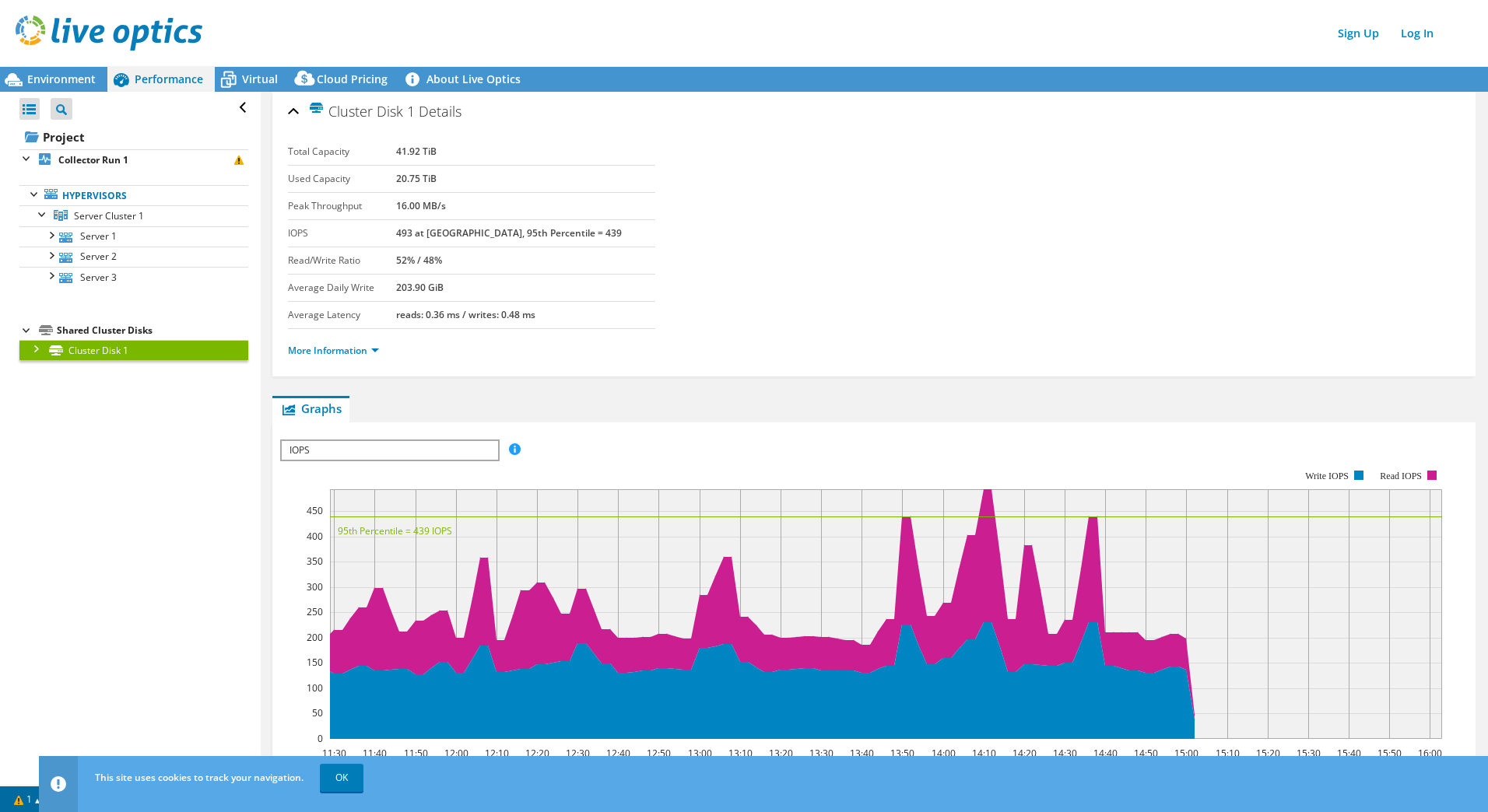
click at [34, 353] on div at bounding box center [34, 347] width 16 height 16
click at [107, 375] on link "Disk 2 | Server 1" at bounding box center [134, 370] width 229 height 20
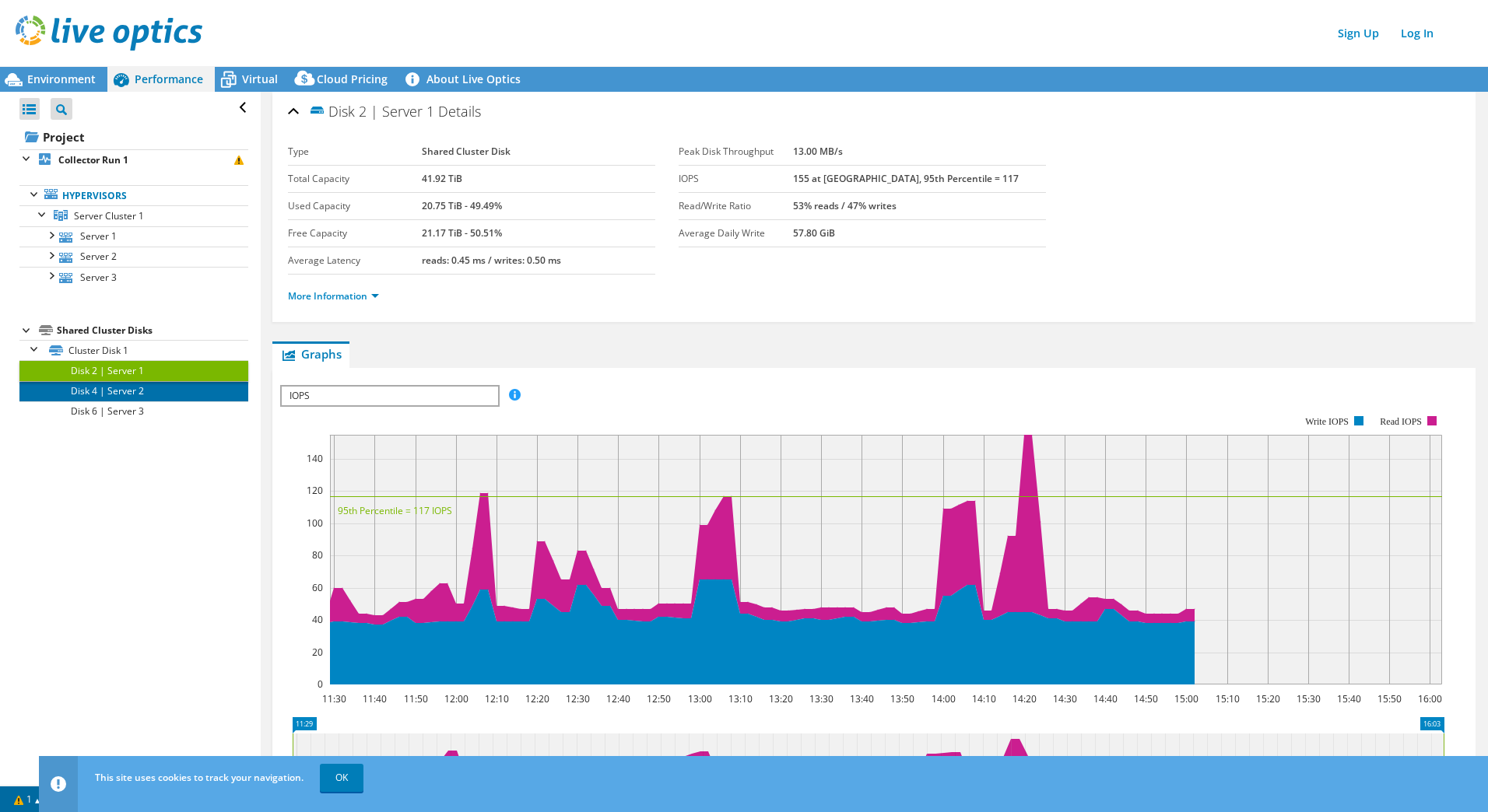
click at [113, 391] on link "Disk 4 | Server 2" at bounding box center [134, 391] width 229 height 20
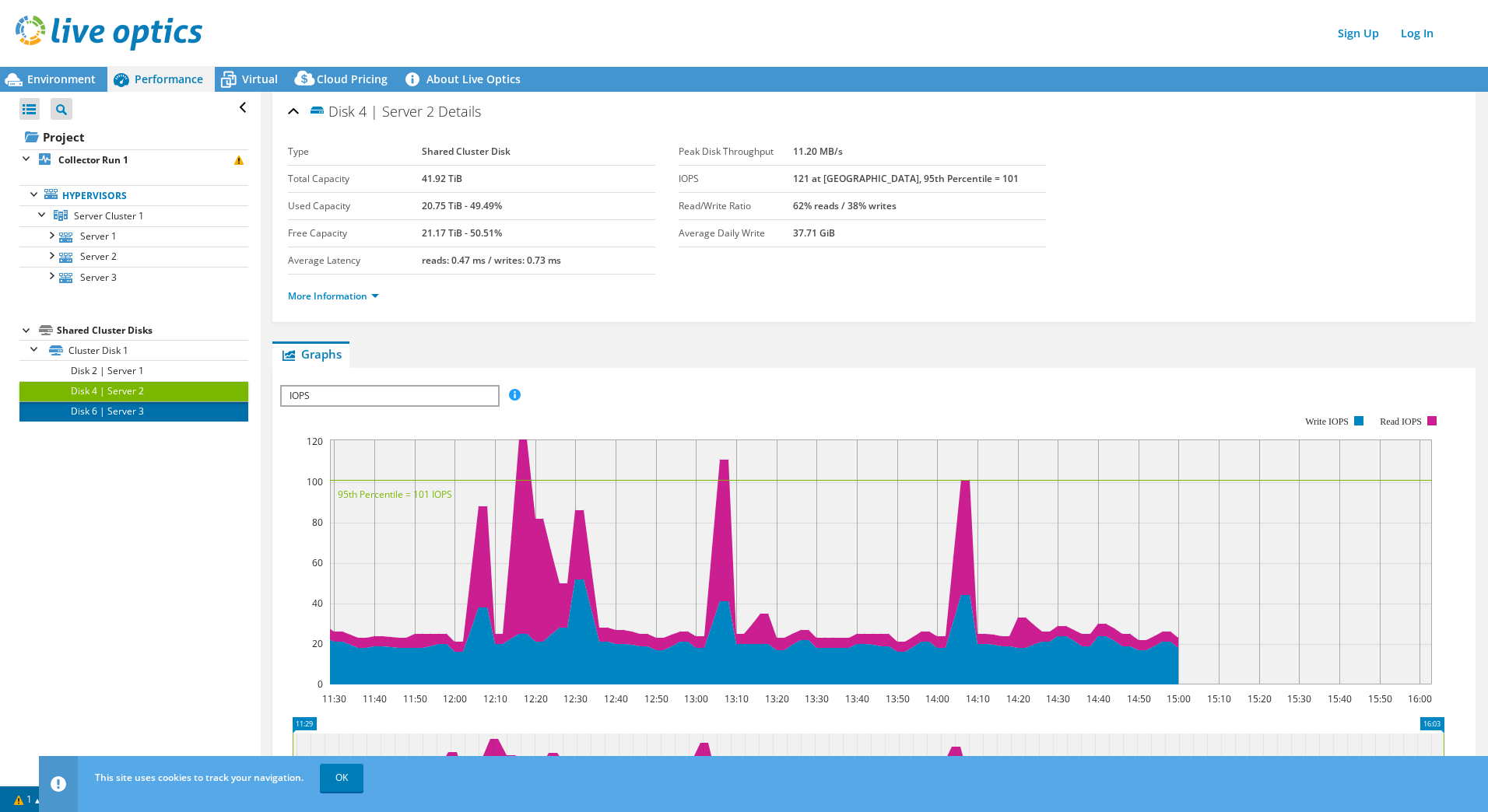
click at [122, 417] on link "Disk 6 | Server 3" at bounding box center [134, 411] width 229 height 20
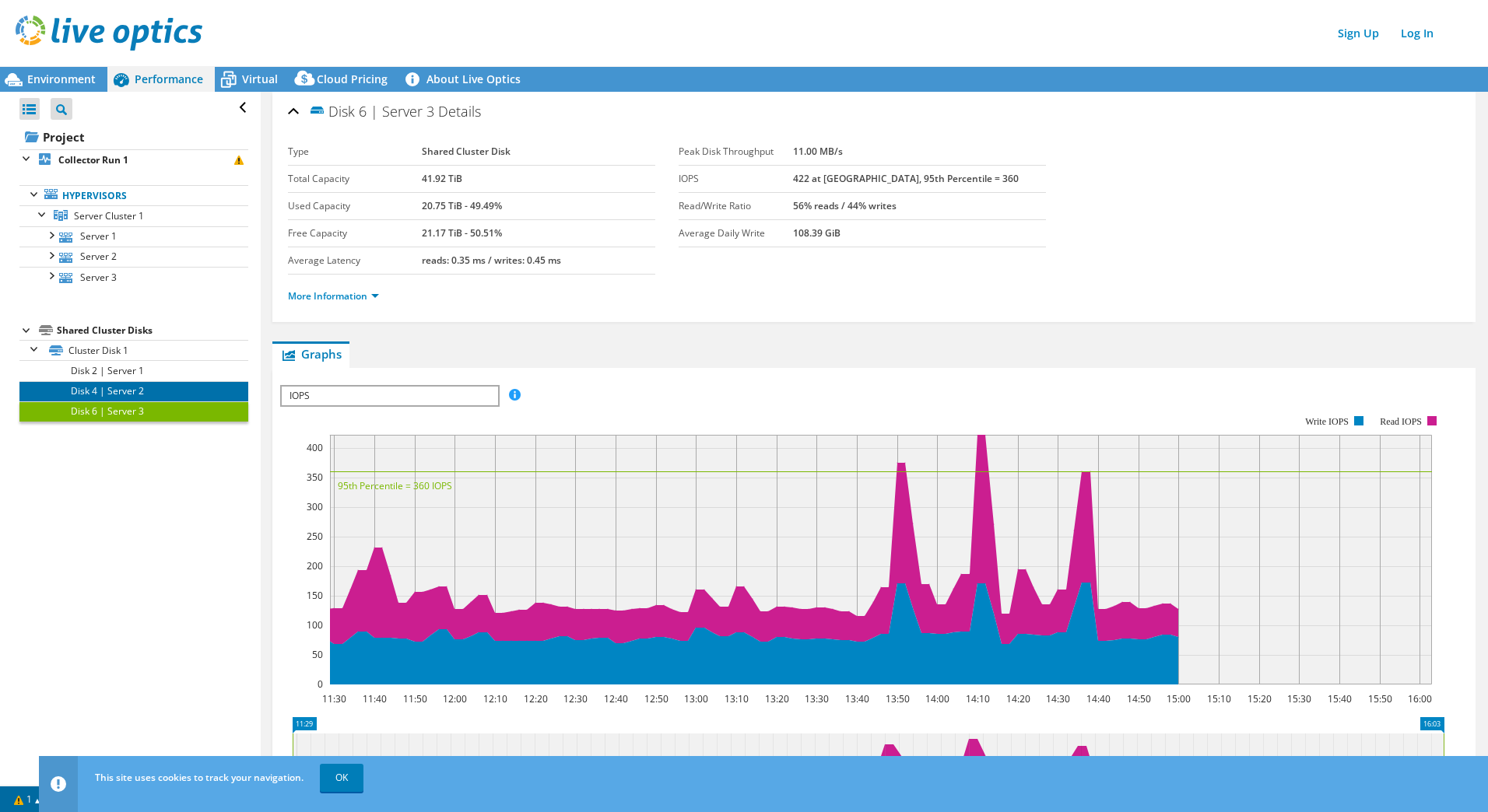
click at [129, 400] on link "Disk 4 | Server 2" at bounding box center [134, 391] width 229 height 20
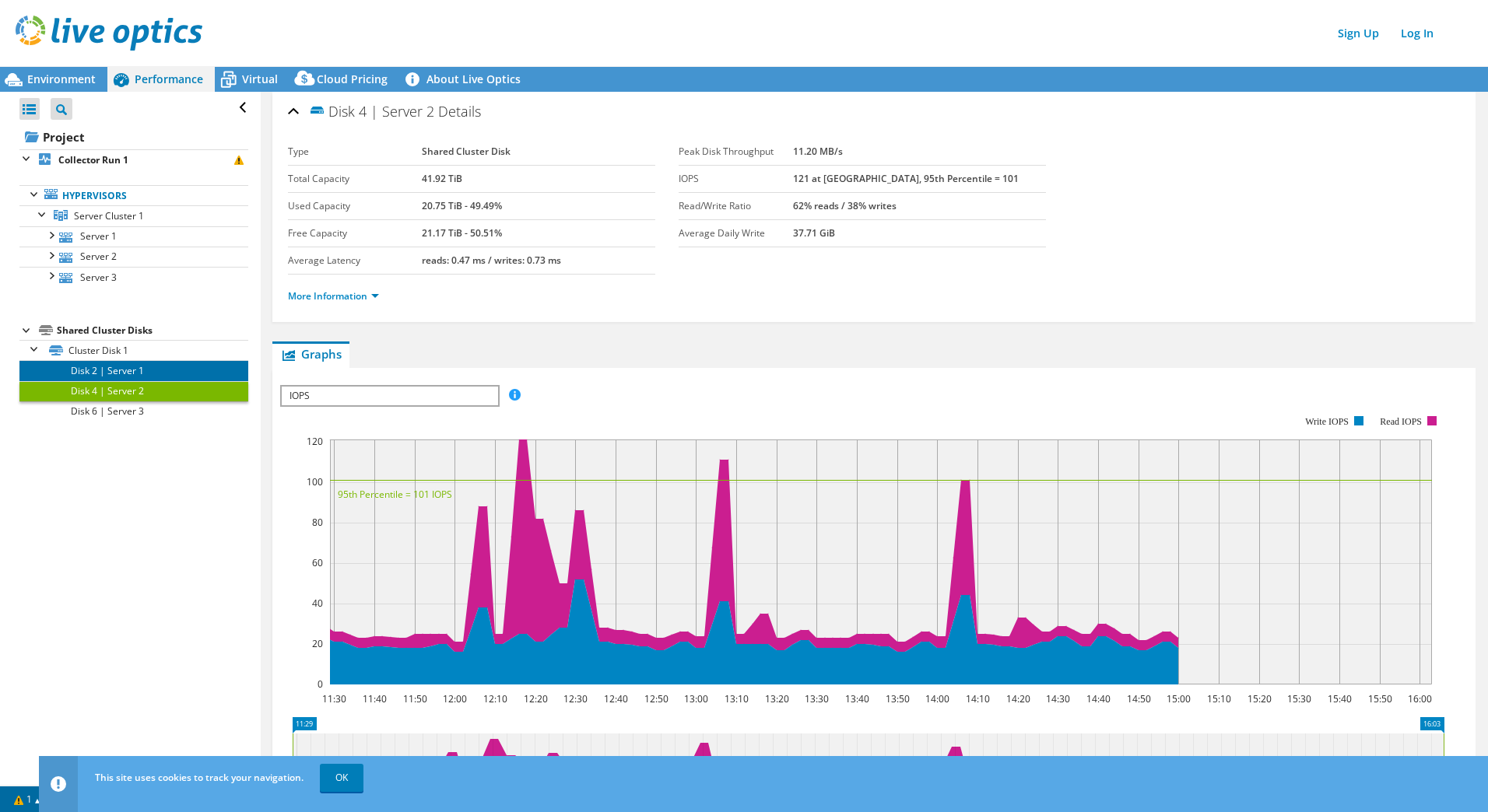
click at [126, 372] on link "Disk 2 | Server 1" at bounding box center [134, 370] width 229 height 20
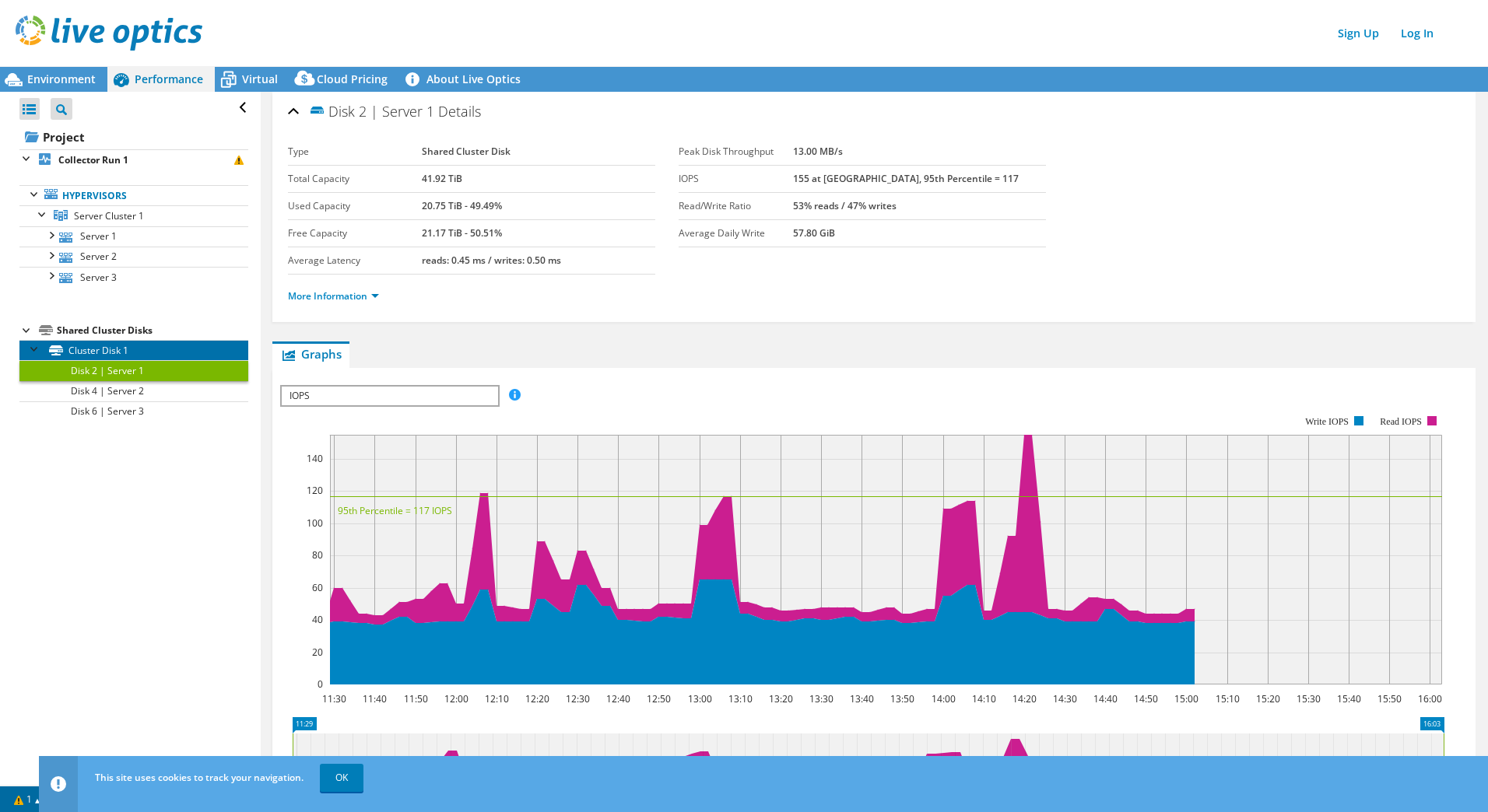
click at [102, 352] on link "Cluster Disk 1" at bounding box center [134, 350] width 229 height 20
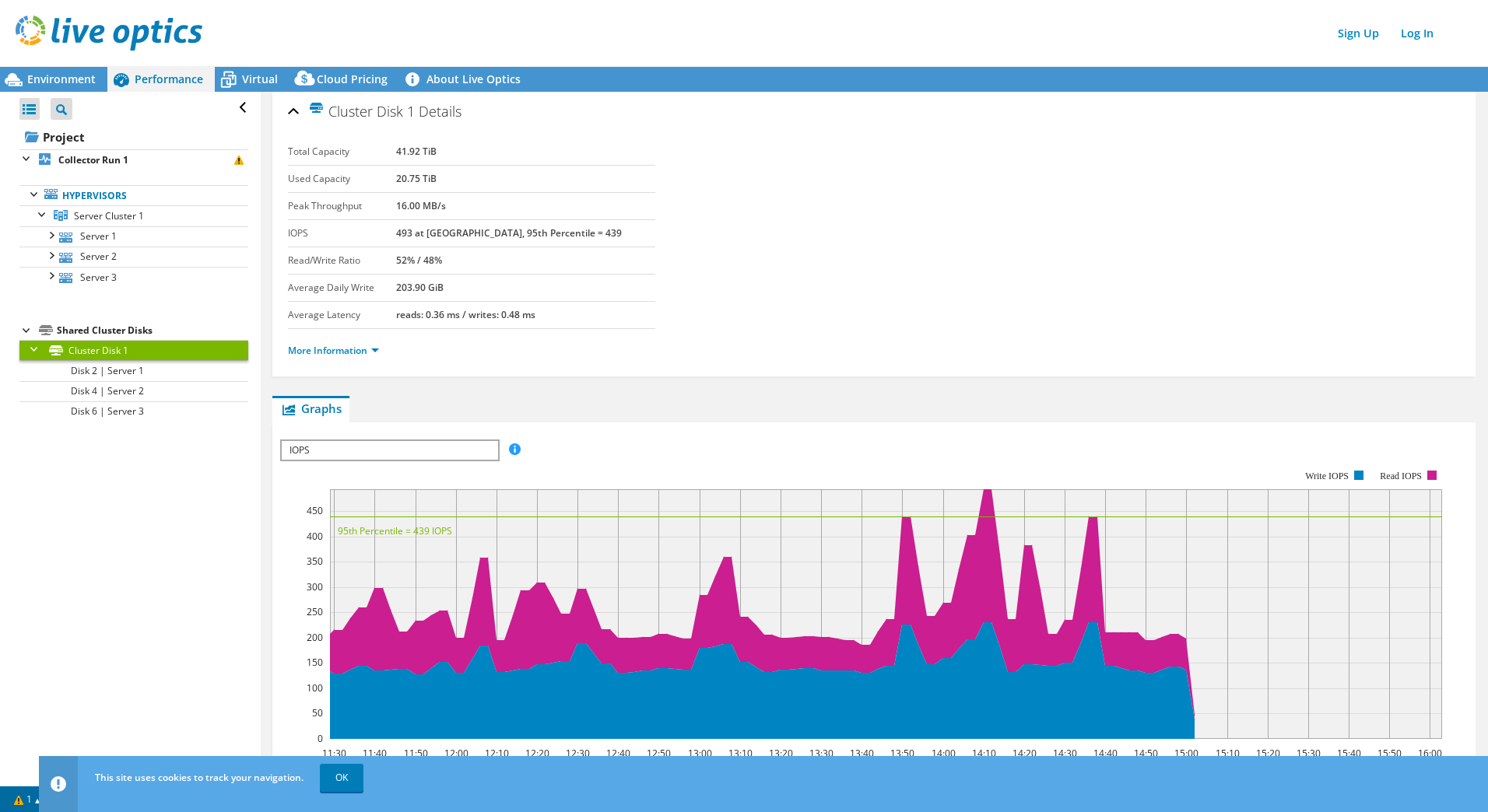
click at [28, 352] on div at bounding box center [34, 347] width 16 height 16
